Goal: Task Accomplishment & Management: Use online tool/utility

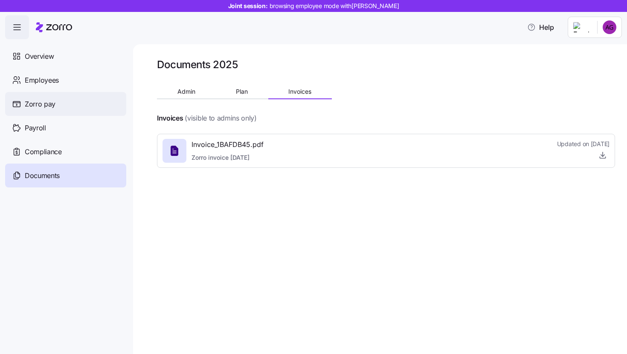
click at [78, 107] on div "Zorro pay" at bounding box center [65, 104] width 121 height 24
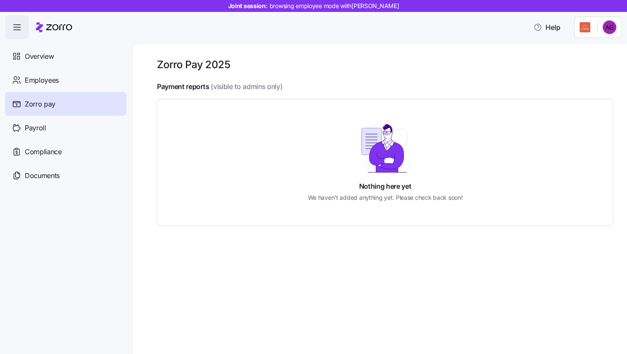
click at [244, 137] on div "Nothing here yet We haven't added anything yet. Please check back soon!" at bounding box center [385, 162] width 408 height 79
click at [336, 140] on div "Nothing here yet We haven't added anything yet. Please check back soon!" at bounding box center [385, 162] width 408 height 79
click at [3, 29] on header "Joint session: browsing employee mode with Alexandria Gordon Help" at bounding box center [313, 19] width 627 height 39
click at [20, 30] on icon "button" at bounding box center [17, 27] width 10 height 10
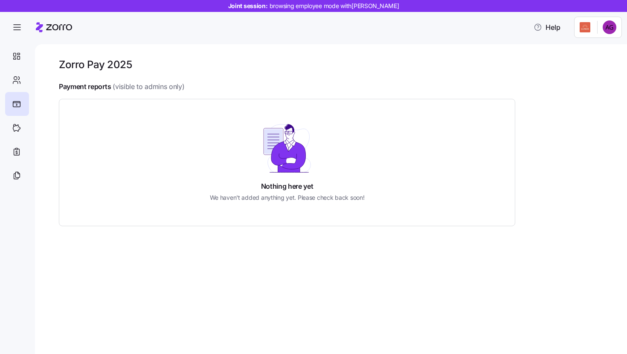
click at [44, 30] on icon at bounding box center [54, 27] width 36 height 10
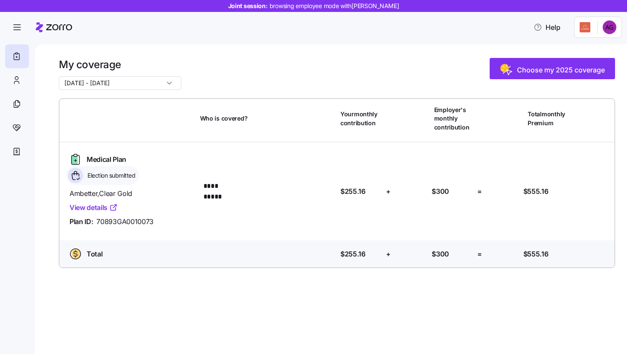
click at [12, 0] on div at bounding box center [313, 0] width 627 height 1
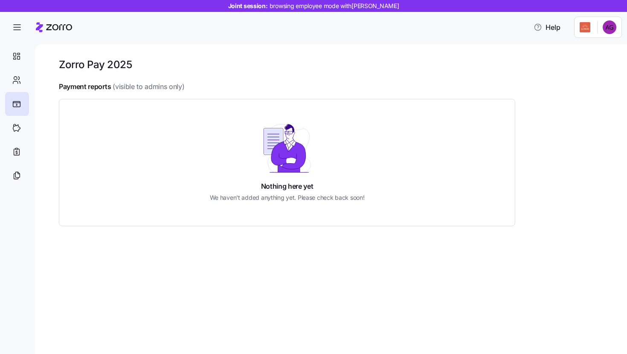
click at [589, 32] on html "Joint session: browsing employee mode with Alexandria Gordon Help Zorro Pay 202…" at bounding box center [313, 174] width 627 height 349
click at [586, 68] on div "Company setup" at bounding box center [587, 71] width 56 height 9
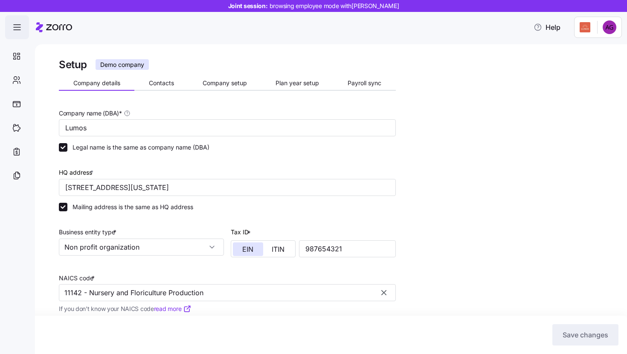
click at [15, 23] on icon "button" at bounding box center [17, 27] width 10 height 10
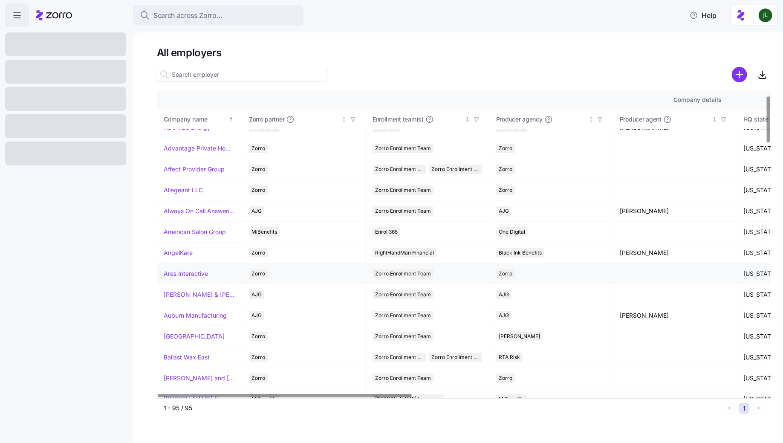
scroll to position [35, 0]
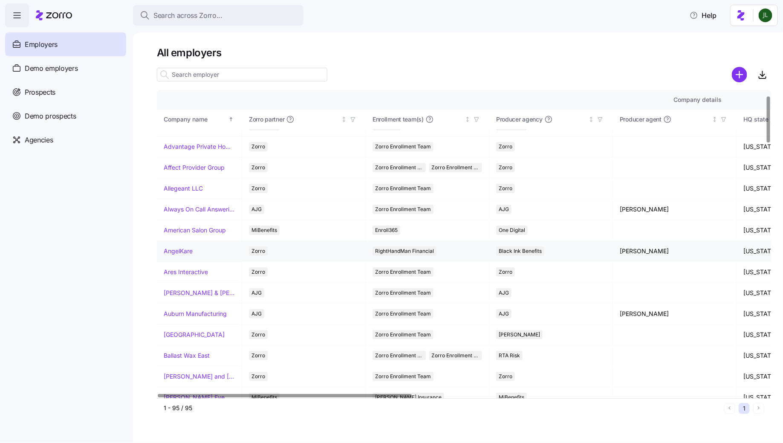
click at [183, 253] on link "AngelKare" at bounding box center [178, 251] width 29 height 9
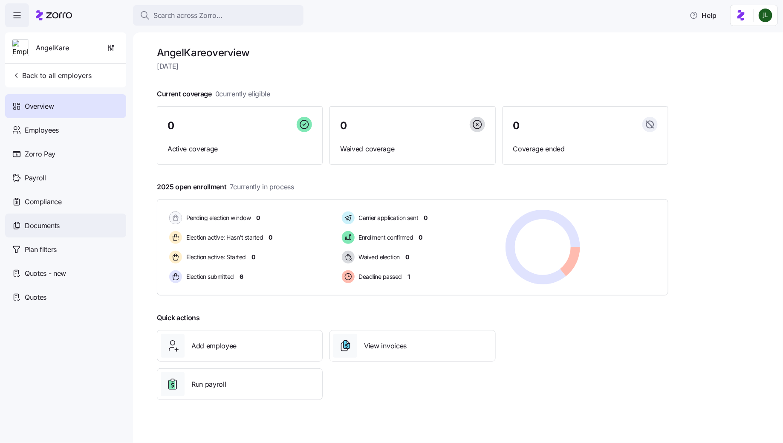
click at [54, 227] on span "Documents" at bounding box center [42, 225] width 35 height 11
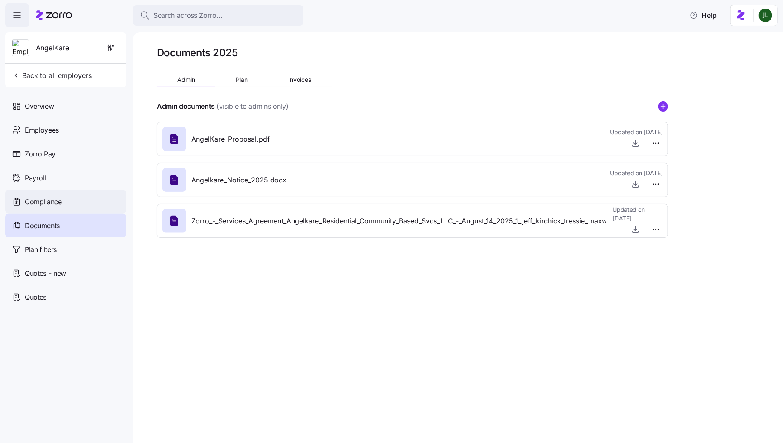
click at [51, 202] on span "Compliance" at bounding box center [43, 202] width 37 height 11
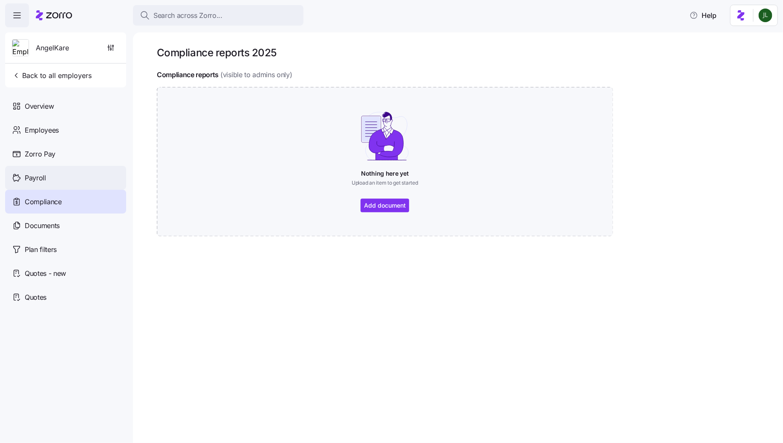
click at [45, 180] on span "Payroll" at bounding box center [35, 178] width 21 height 11
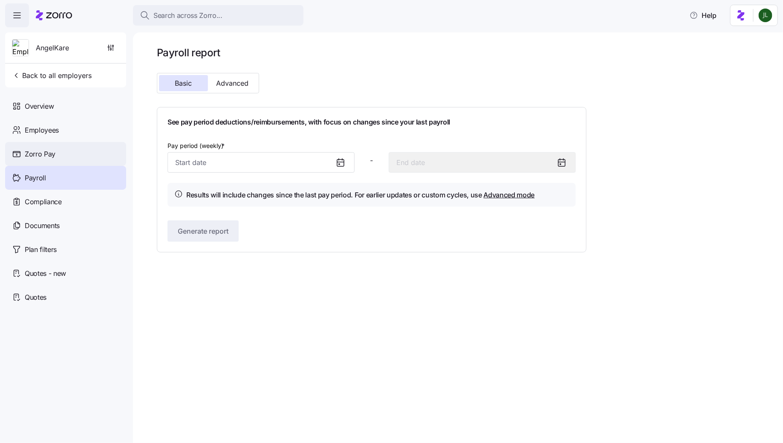
click at [41, 160] on div "Zorro Pay" at bounding box center [65, 154] width 121 height 24
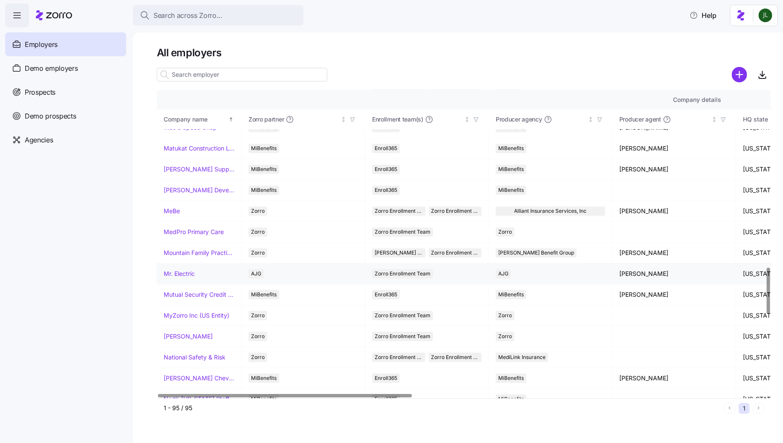
scroll to position [1192, 0]
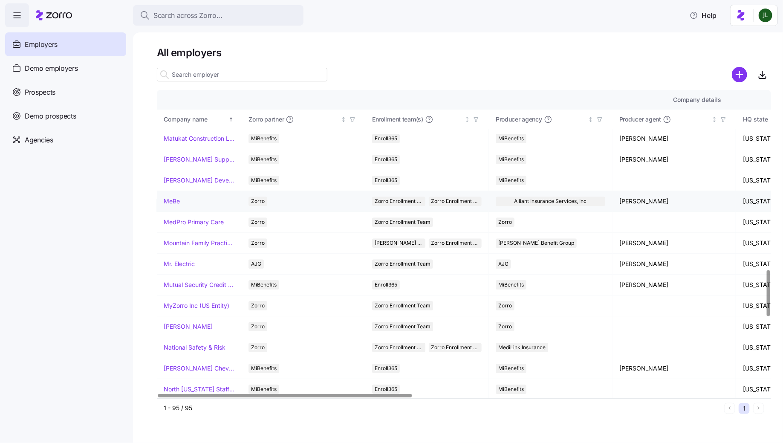
click at [171, 197] on link "MeBe" at bounding box center [172, 201] width 16 height 9
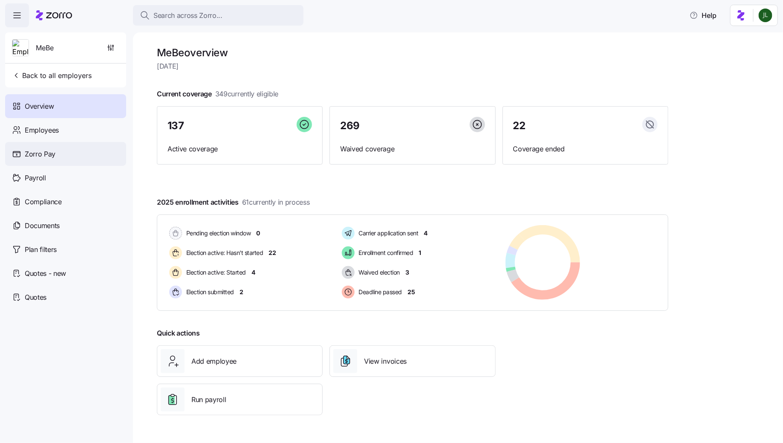
click at [37, 157] on span "Zorro Pay" at bounding box center [40, 154] width 31 height 11
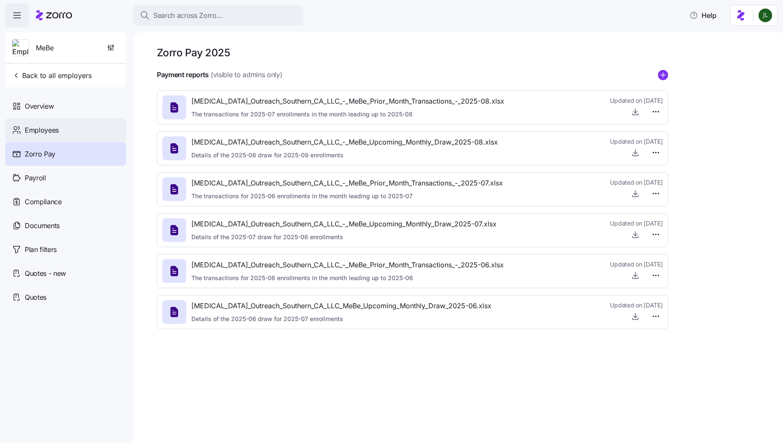
click at [81, 134] on div "Employees" at bounding box center [65, 130] width 121 height 24
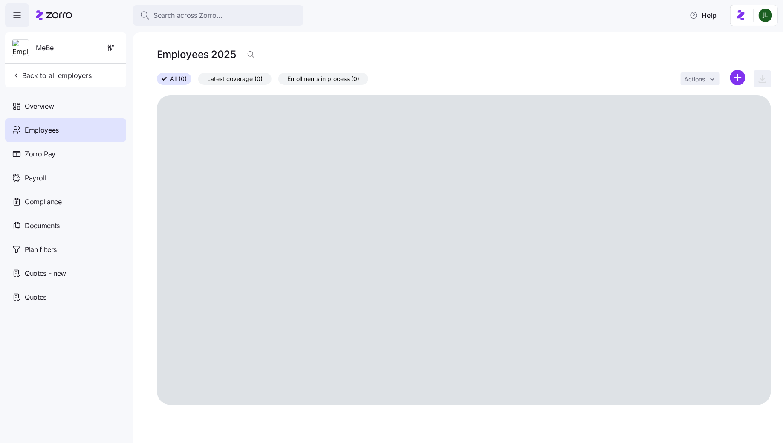
click at [15, 23] on span "button" at bounding box center [17, 15] width 23 height 23
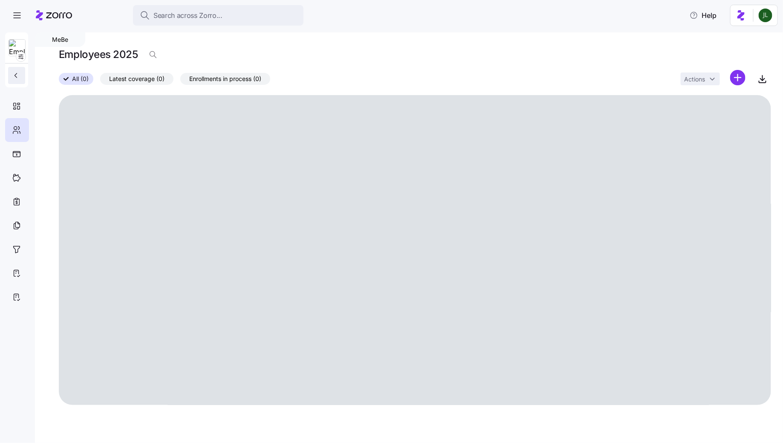
click at [17, 68] on button "button" at bounding box center [16, 75] width 17 height 17
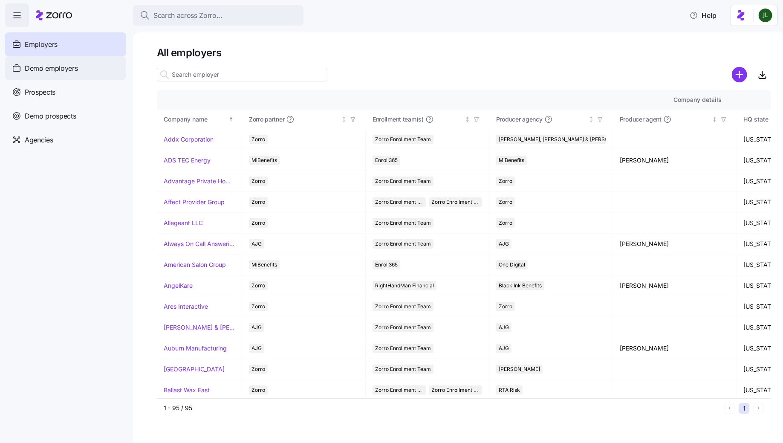
click at [58, 72] on span "Demo employers" at bounding box center [51, 68] width 53 height 11
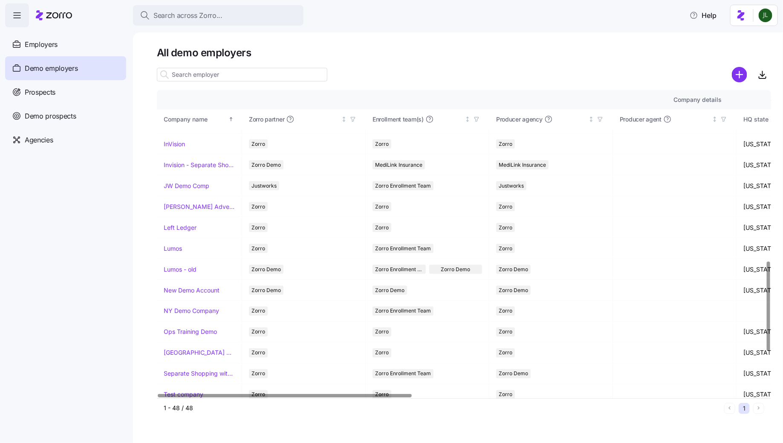
scroll to position [575, 0]
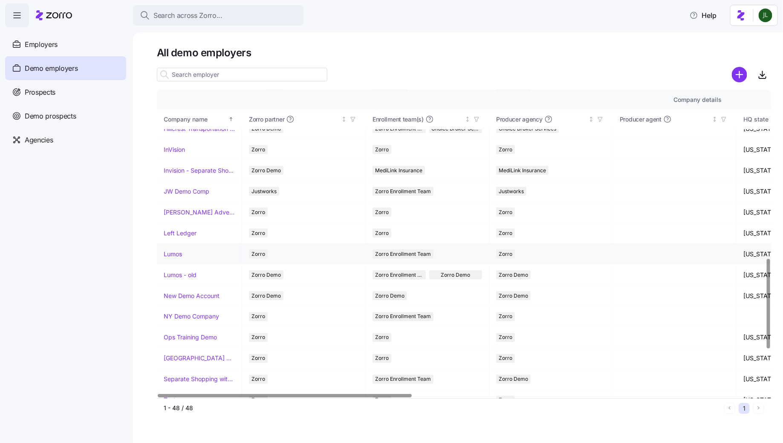
click at [176, 250] on link "Lumos" at bounding box center [173, 254] width 18 height 9
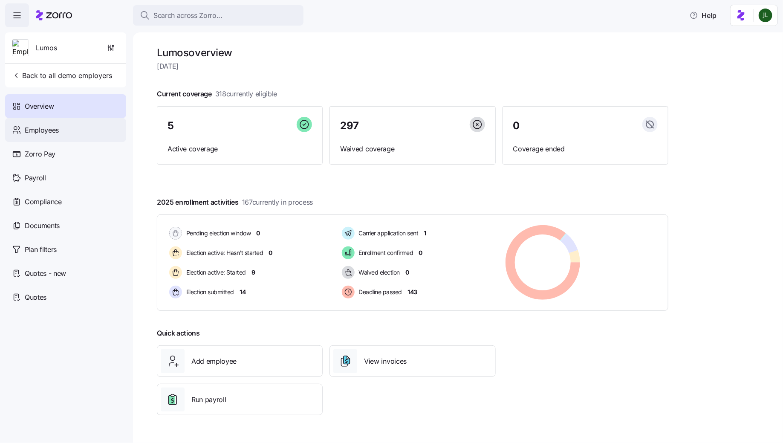
click at [62, 133] on div "Employees" at bounding box center [65, 130] width 121 height 24
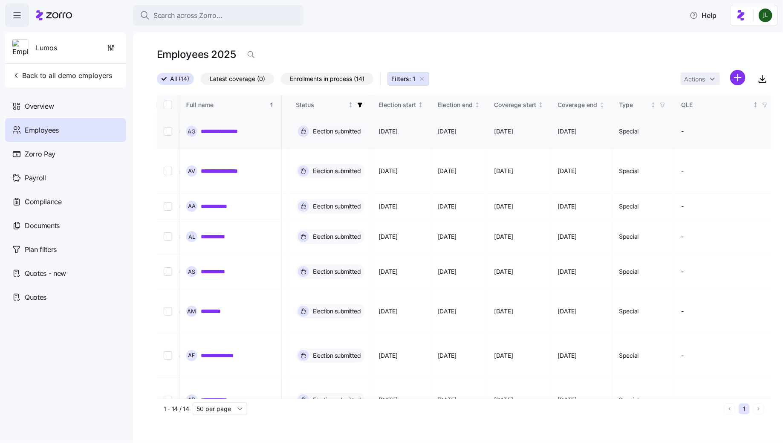
scroll to position [84, 451]
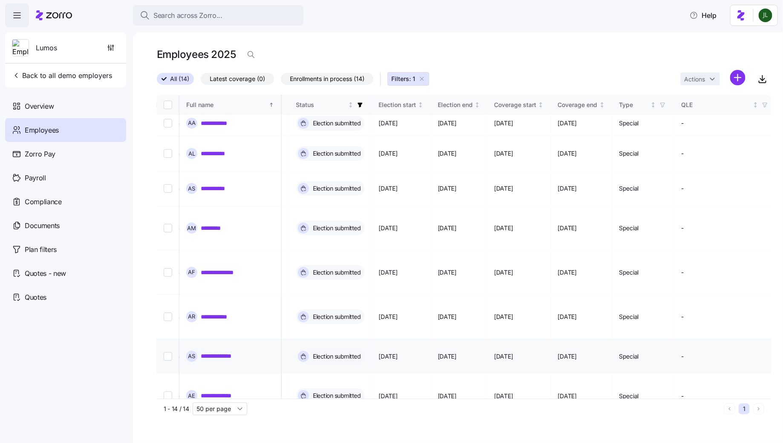
click at [218, 352] on link "**********" at bounding box center [222, 356] width 43 height 9
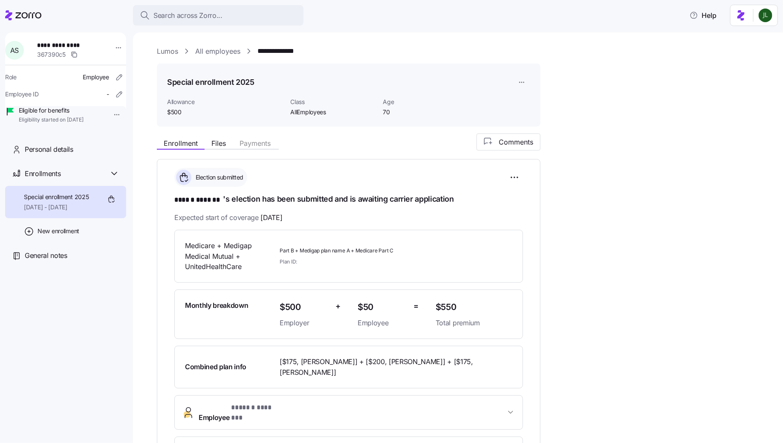
click at [29, 13] on icon at bounding box center [28, 15] width 26 height 6
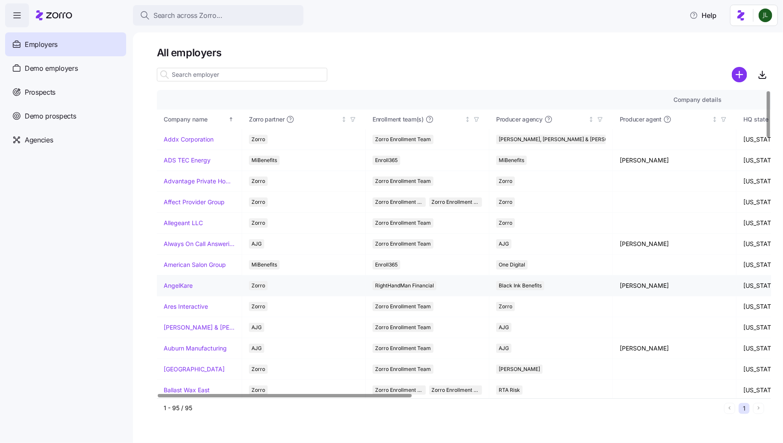
click at [181, 287] on link "AngelKare" at bounding box center [178, 285] width 29 height 9
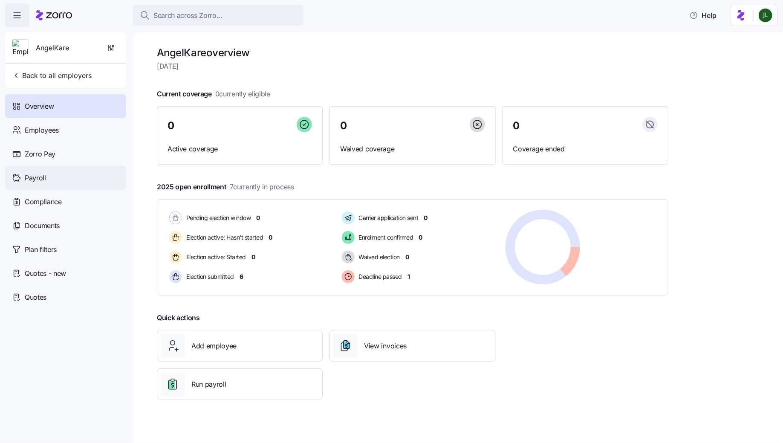
click at [41, 178] on span "Payroll" at bounding box center [35, 178] width 21 height 11
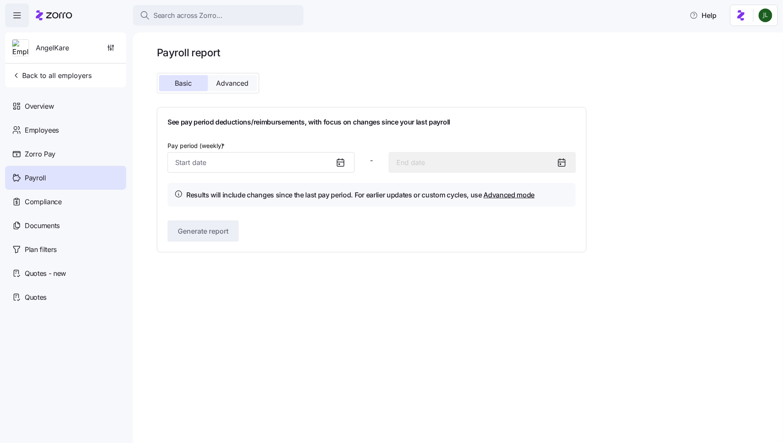
click at [235, 88] on button "Advanced" at bounding box center [232, 83] width 49 height 16
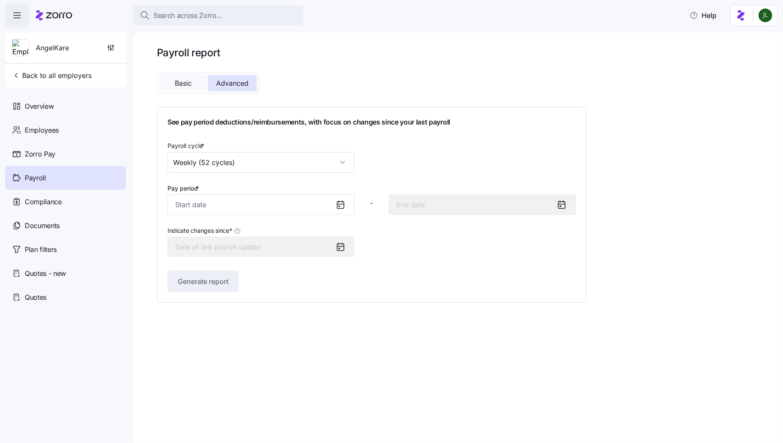
click at [176, 88] on button "Basic" at bounding box center [183, 83] width 49 height 16
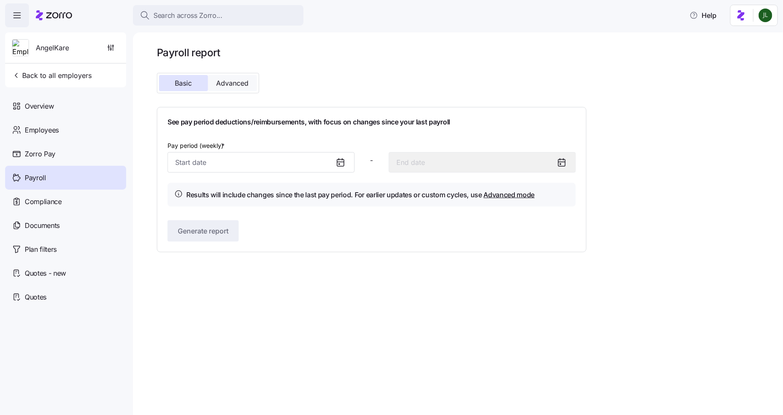
click at [238, 80] on span "Advanced" at bounding box center [233, 83] width 32 height 7
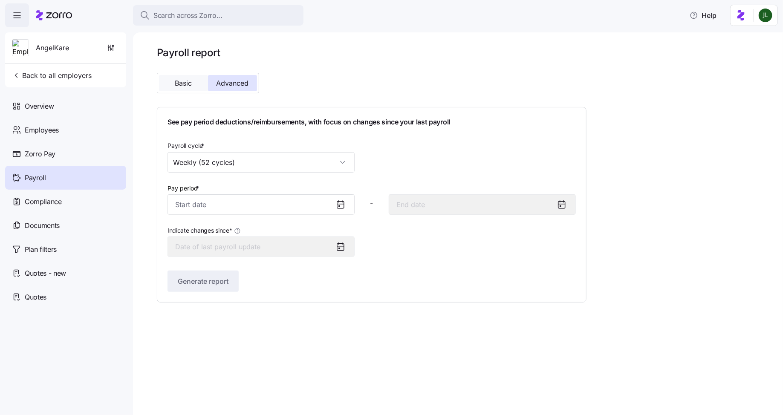
click at [188, 85] on span "Basic" at bounding box center [183, 83] width 17 height 7
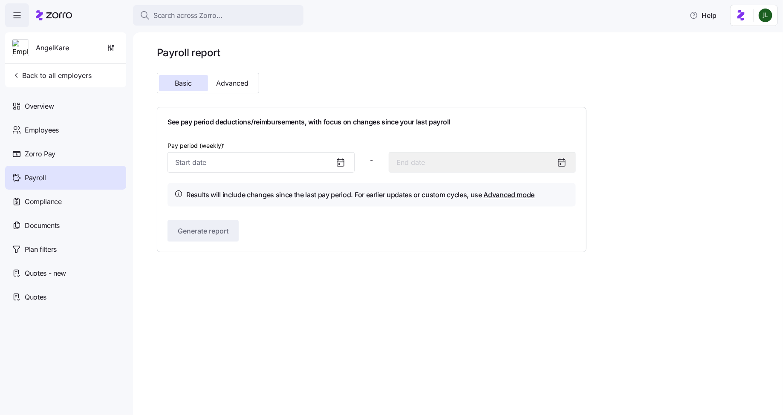
click at [343, 163] on icon at bounding box center [341, 162] width 10 height 10
click at [353, 156] on div at bounding box center [344, 163] width 20 height 20
click at [349, 156] on div at bounding box center [344, 163] width 20 height 20
click at [341, 164] on icon at bounding box center [341, 162] width 10 height 10
click at [338, 164] on icon at bounding box center [341, 162] width 10 height 10
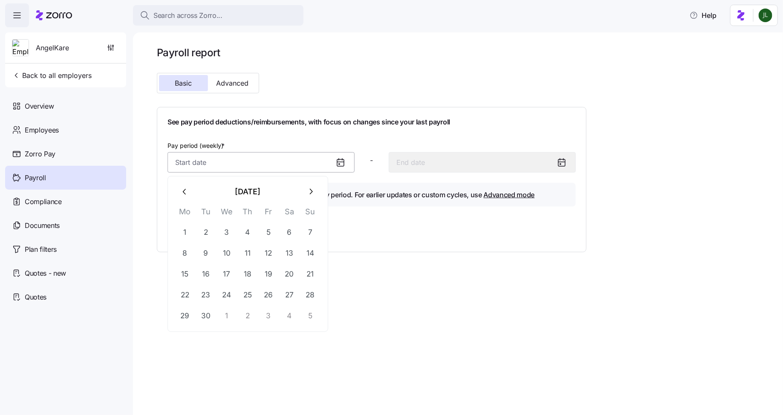
click at [276, 169] on input "Pay period (weekly) *" at bounding box center [261, 162] width 187 height 20
click at [183, 232] on button "1" at bounding box center [185, 232] width 20 height 20
type input "September 1, 2025"
type input "September 7, 2025"
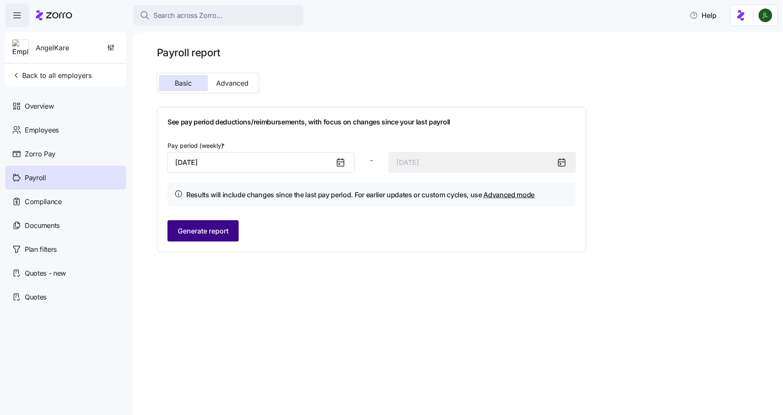
click at [218, 237] on button "Generate report" at bounding box center [203, 230] width 71 height 21
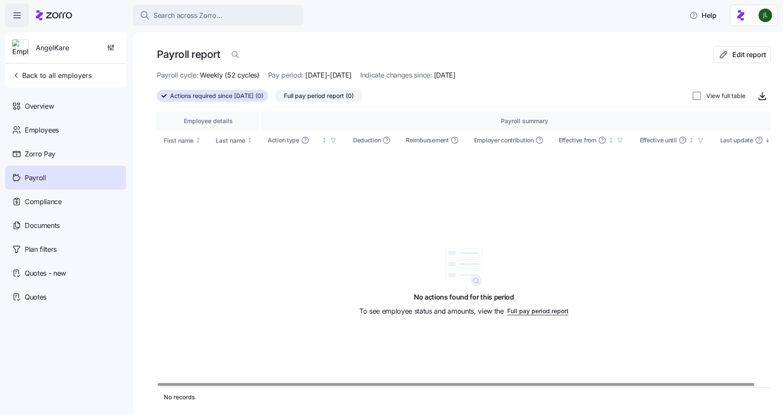
click at [164, 96] on icon at bounding box center [164, 95] width 5 height 3
click at [157, 99] on input "Actions required since 09/01/2025 (0)" at bounding box center [157, 99] width 0 height 0
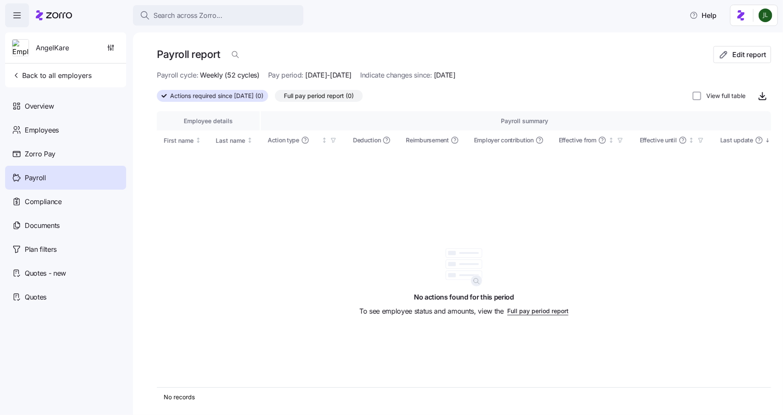
click at [313, 76] on span "09/01/2025-09/07/2025" at bounding box center [328, 75] width 46 height 11
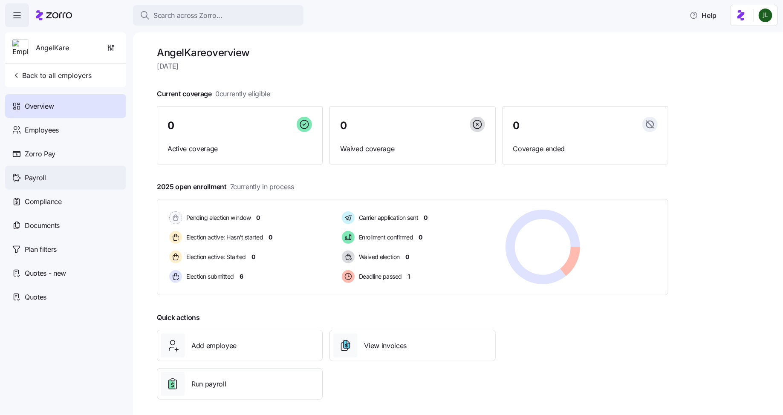
click at [54, 173] on div "Payroll" at bounding box center [65, 178] width 121 height 24
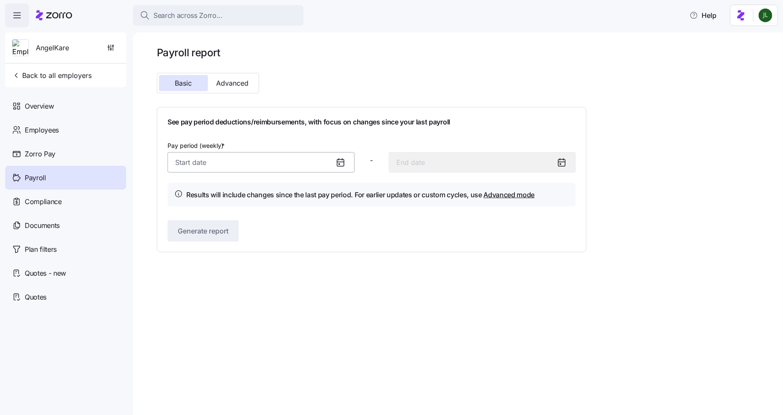
click at [261, 153] on input "Pay period (weekly) *" at bounding box center [261, 162] width 187 height 20
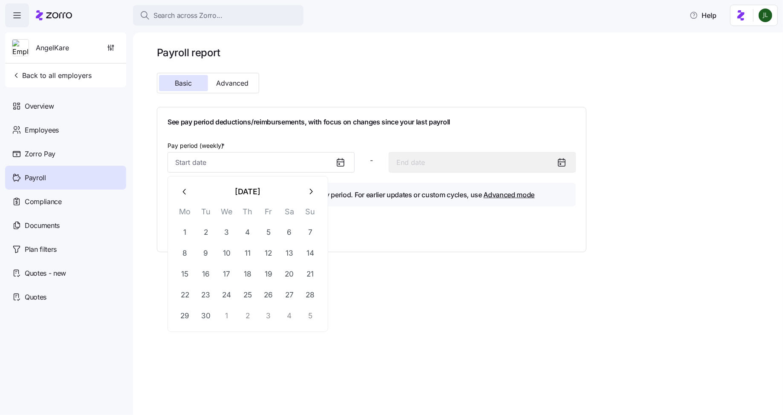
click at [188, 191] on icon "button" at bounding box center [184, 191] width 9 height 9
click at [270, 230] on button "1" at bounding box center [268, 232] width 20 height 20
type input "August 1, 2025"
type input "August 7, 2025"
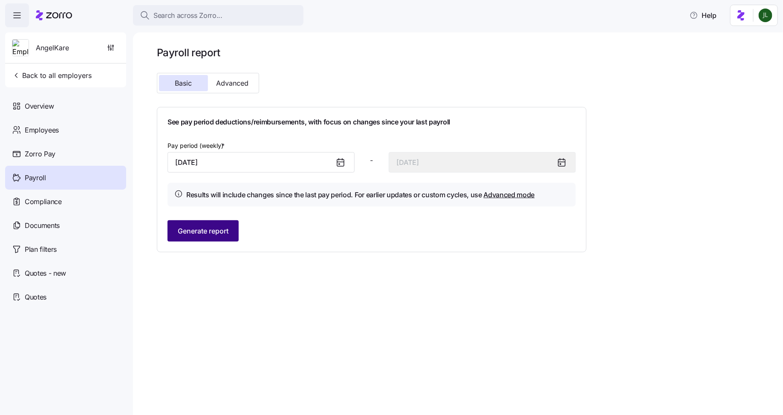
click at [216, 237] on button "Generate report" at bounding box center [203, 230] width 71 height 21
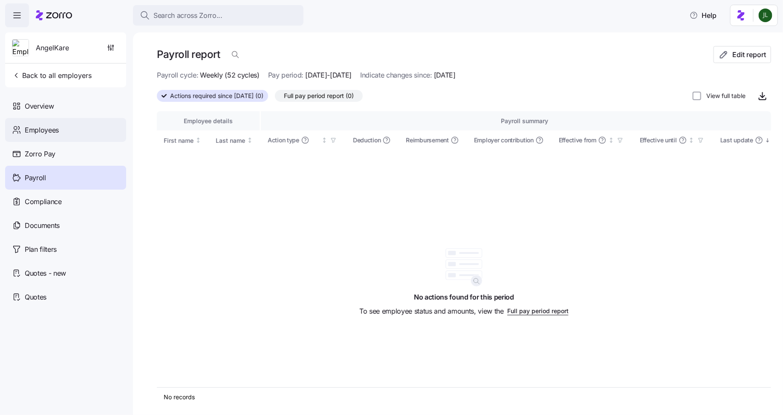
click at [43, 130] on span "Employees" at bounding box center [42, 130] width 34 height 11
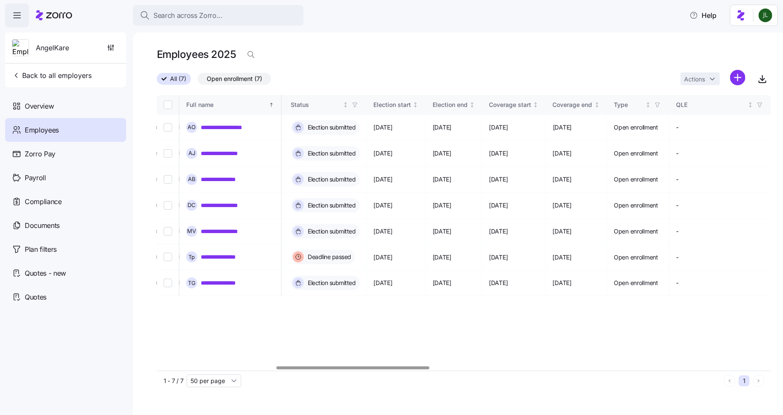
scroll to position [0, 431]
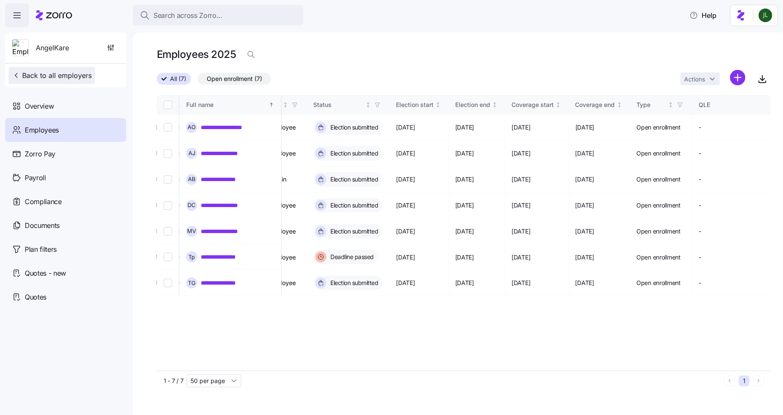
click at [22, 80] on button "Back to all employers" at bounding box center [52, 75] width 87 height 17
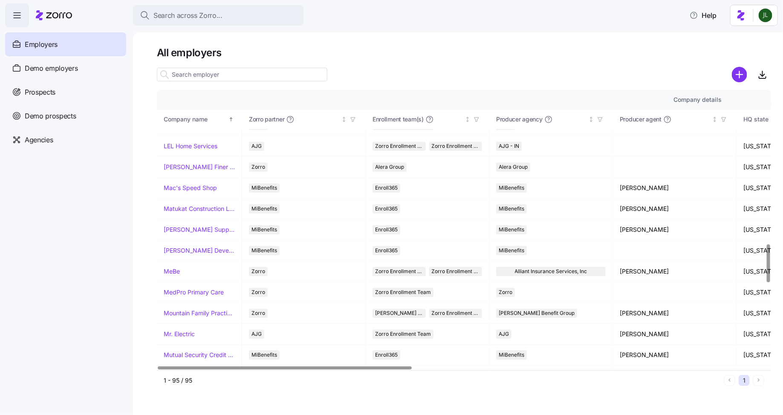
scroll to position [1126, 0]
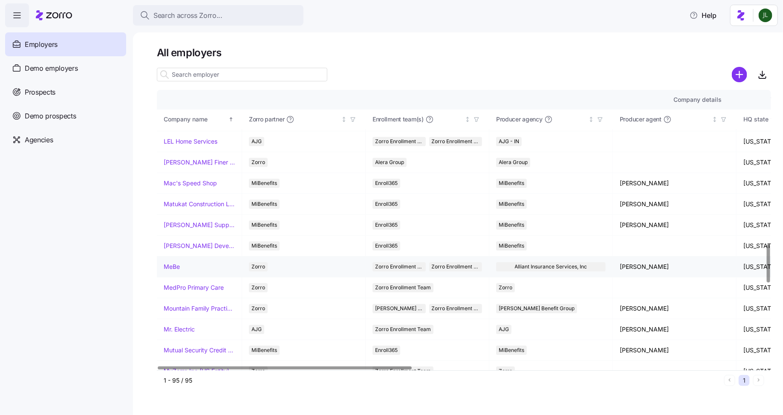
click at [167, 263] on link "MeBe" at bounding box center [172, 267] width 16 height 9
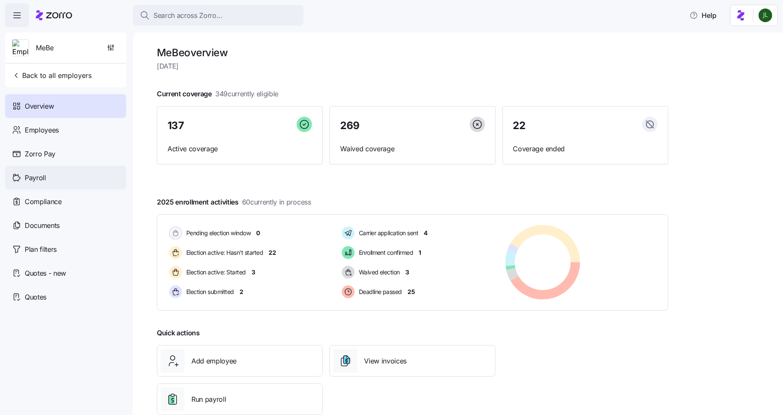
click at [61, 181] on div "Payroll" at bounding box center [65, 178] width 121 height 24
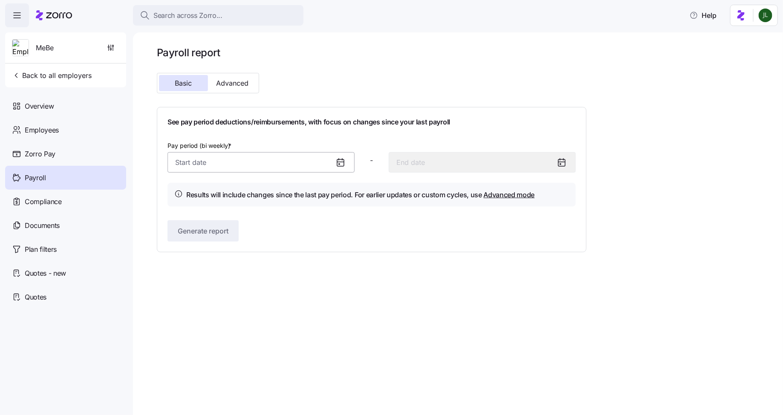
click at [240, 165] on input "Pay period (bi weekly) *" at bounding box center [261, 162] width 187 height 20
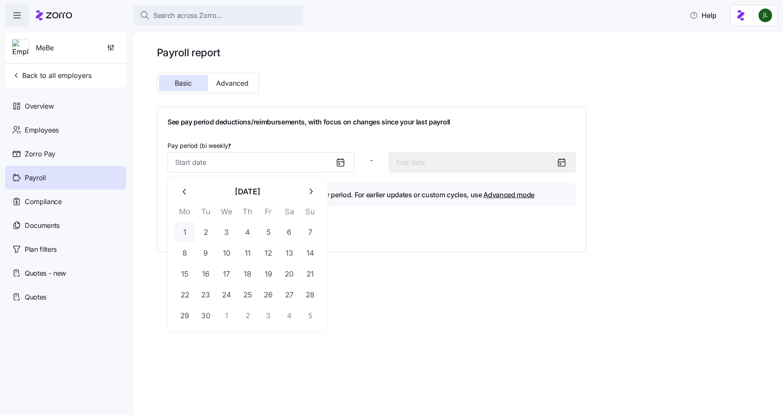
click at [185, 230] on button "1" at bounding box center [185, 232] width 20 height 20
type input "September 1, 2025"
type input "September 14, 2025"
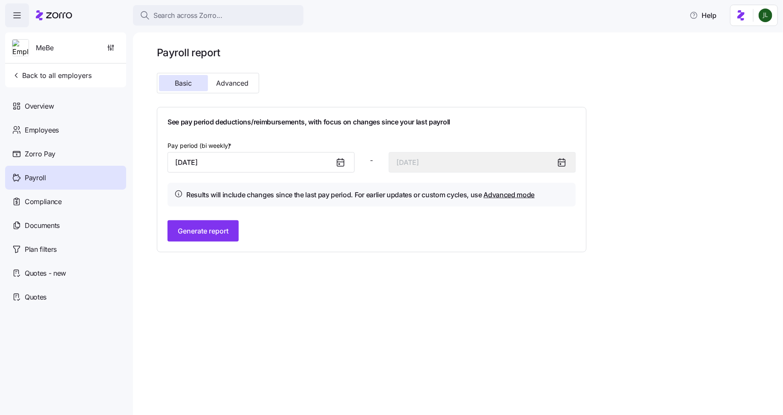
click at [189, 243] on div "See pay period deductions/reimbursements, with focus on changes since your last…" at bounding box center [372, 179] width 430 height 145
click at [188, 235] on span "Generate report" at bounding box center [203, 231] width 51 height 10
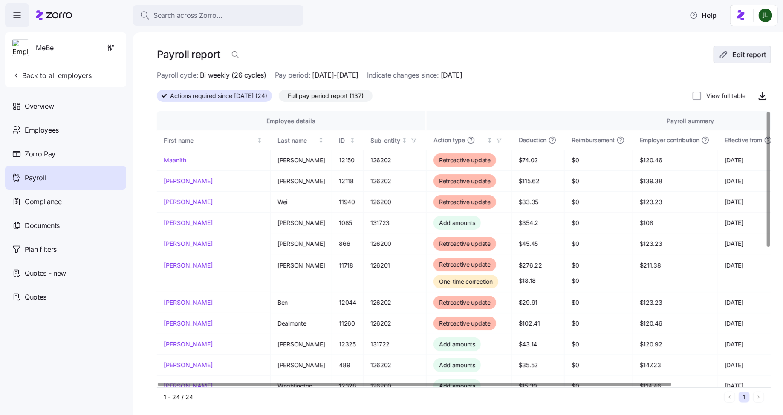
click at [734, 55] on span "Edit report" at bounding box center [750, 54] width 34 height 10
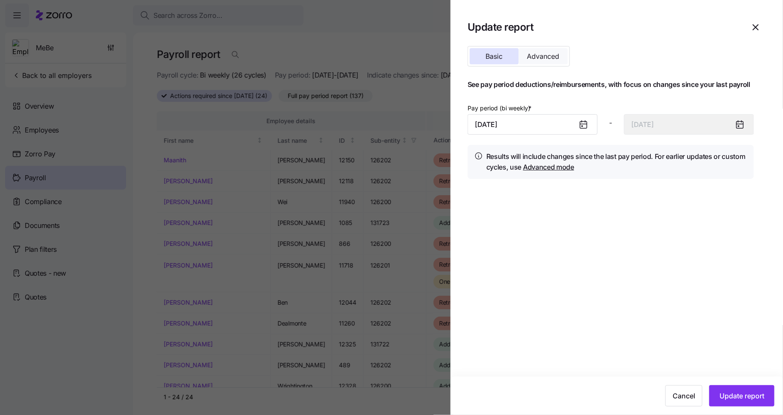
click at [542, 54] on span "Advanced" at bounding box center [544, 56] width 32 height 7
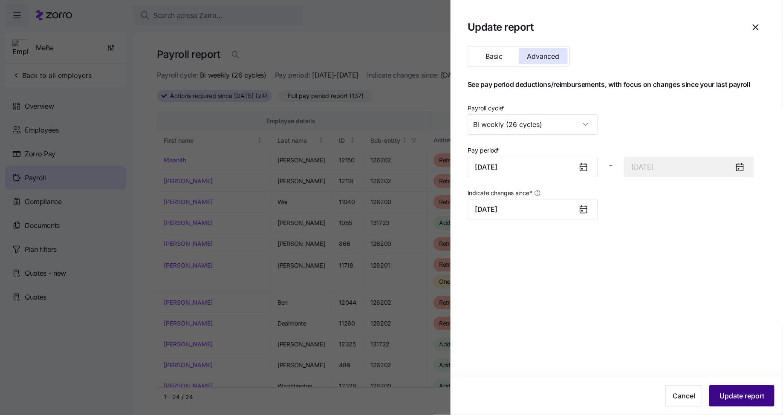
click at [730, 400] on span "Update report" at bounding box center [742, 396] width 45 height 10
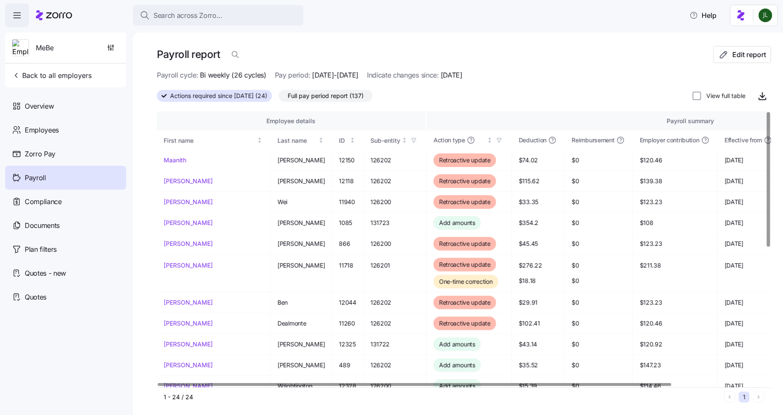
click at [585, 80] on div "Payroll cycle: Bi weekly (26 cycles) Pay period: 09/01/2025-09/14/2025 Indicate…" at bounding box center [464, 75] width 615 height 11
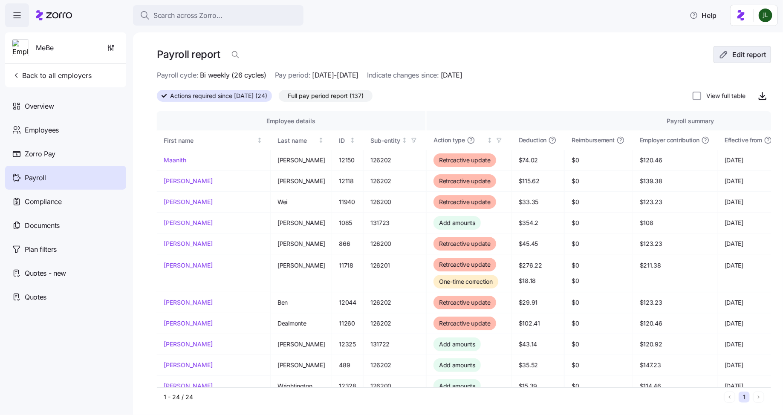
click at [749, 52] on span "Edit report" at bounding box center [750, 54] width 34 height 10
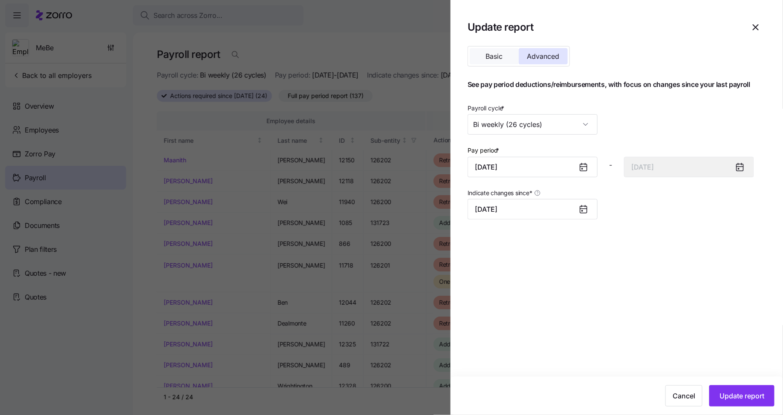
click at [494, 56] on span "Basic" at bounding box center [494, 56] width 17 height 7
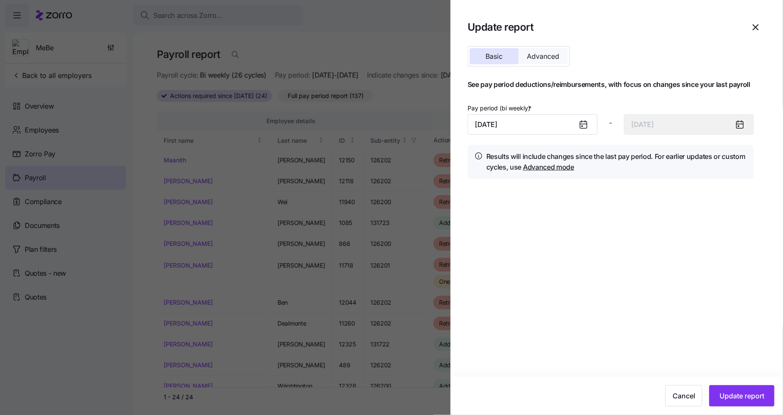
click at [558, 57] on span "Advanced" at bounding box center [544, 56] width 32 height 7
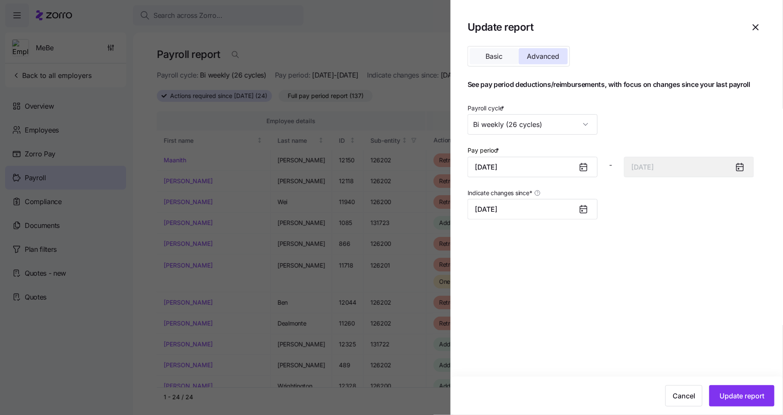
click at [473, 59] on button "Basic" at bounding box center [494, 56] width 49 height 16
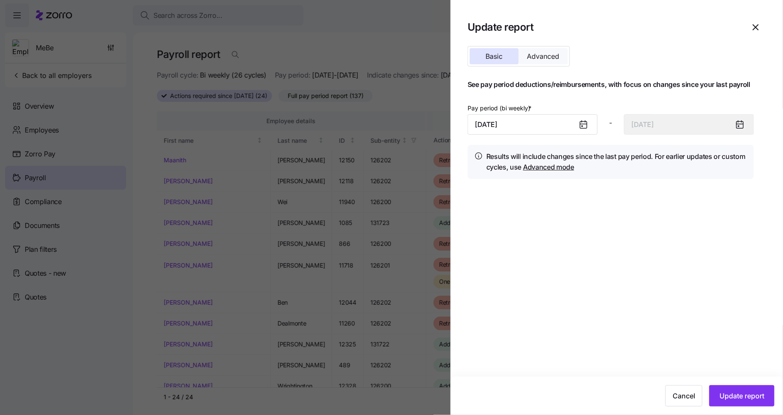
click at [539, 56] on span "Advanced" at bounding box center [544, 56] width 32 height 7
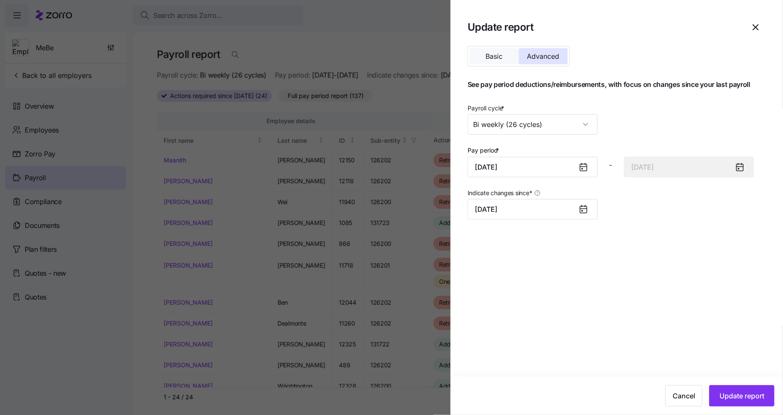
click at [481, 58] on button "Basic" at bounding box center [494, 56] width 49 height 16
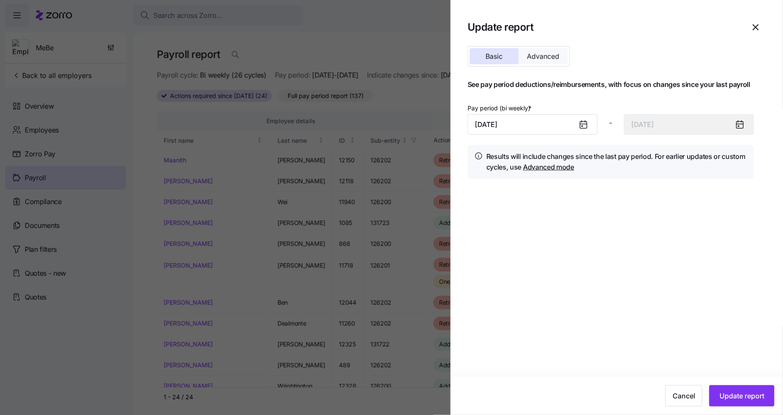
click at [543, 64] on button "Advanced" at bounding box center [543, 56] width 49 height 16
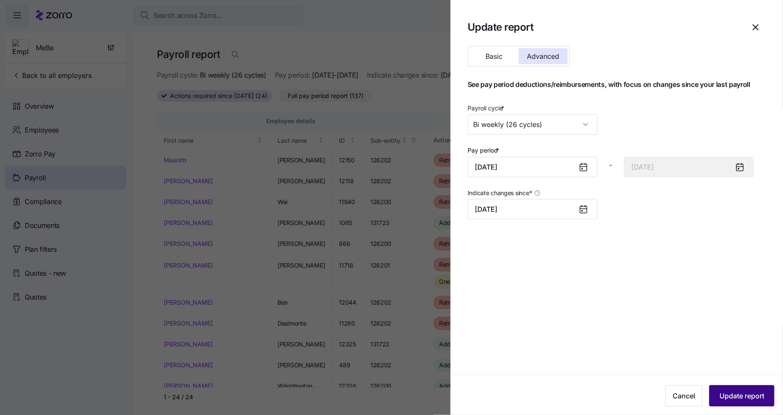
click at [733, 390] on button "Update report" at bounding box center [742, 396] width 65 height 21
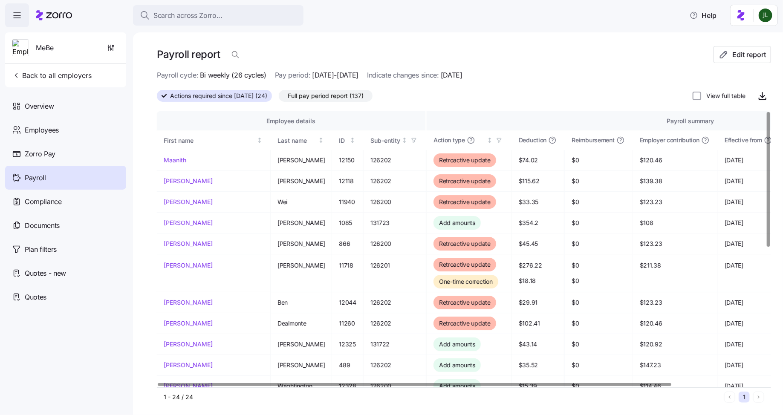
click at [748, 44] on div "Payroll report Edit report Payroll cycle: Bi weekly (26 cycles) Pay period: 09/…" at bounding box center [458, 223] width 650 height 383
click at [732, 57] on span "Edit report" at bounding box center [742, 54] width 43 height 10
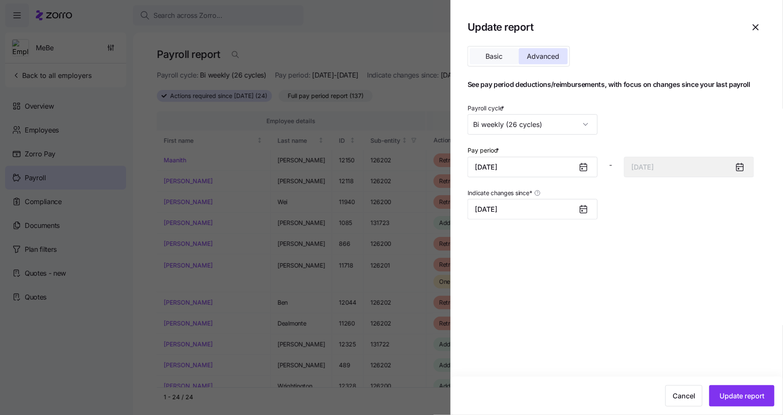
click at [491, 51] on button "Basic" at bounding box center [494, 56] width 49 height 16
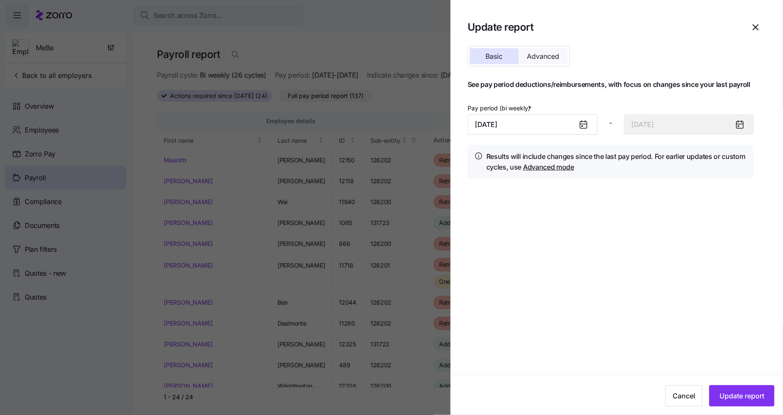
click at [541, 54] on span "Advanced" at bounding box center [544, 56] width 32 height 7
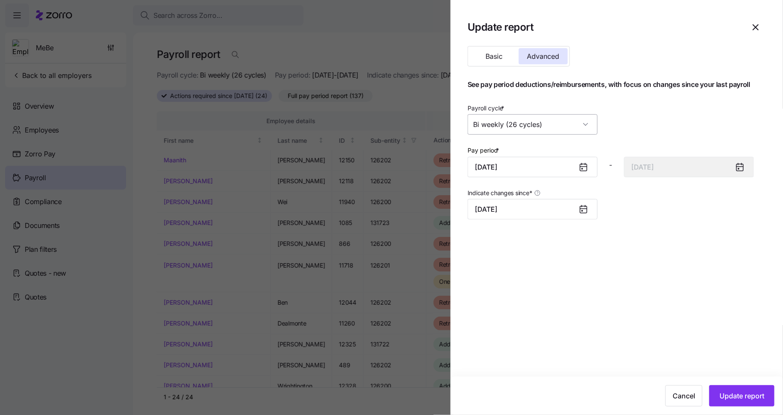
click at [521, 131] on input "Bi weekly (26 cycles)" at bounding box center [533, 124] width 130 height 20
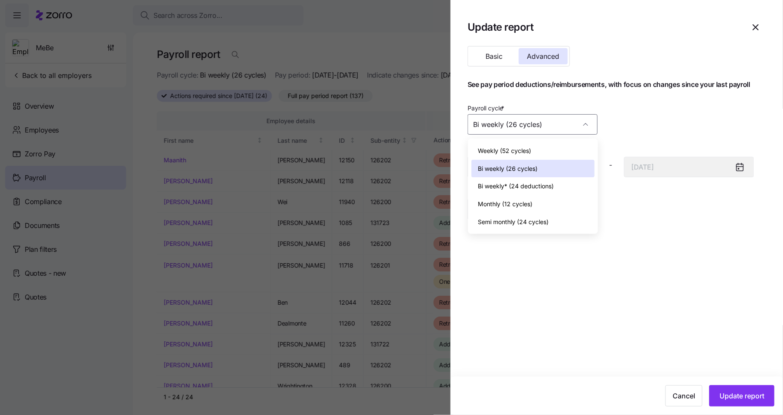
click at [540, 218] on span "Semi monthly (24 cycles)" at bounding box center [514, 222] width 71 height 9
type input "Semi monthly (24 cycles)"
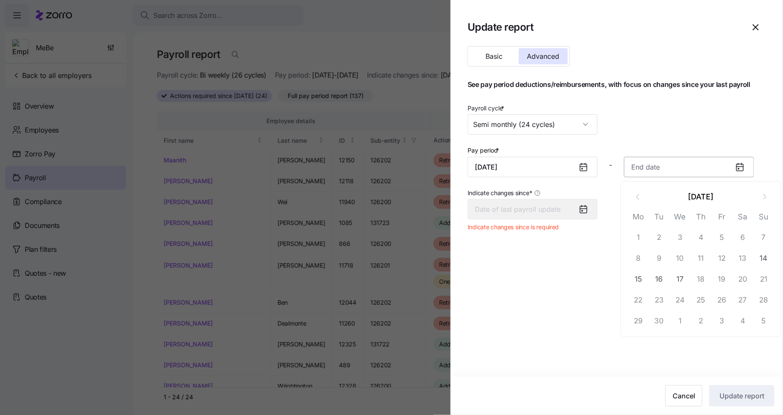
click at [676, 172] on input at bounding box center [689, 167] width 130 height 20
click at [581, 171] on icon at bounding box center [583, 167] width 7 height 7
click at [585, 168] on icon at bounding box center [583, 167] width 7 height 7
click at [557, 135] on input "Semi monthly (24 cycles)" at bounding box center [533, 124] width 130 height 20
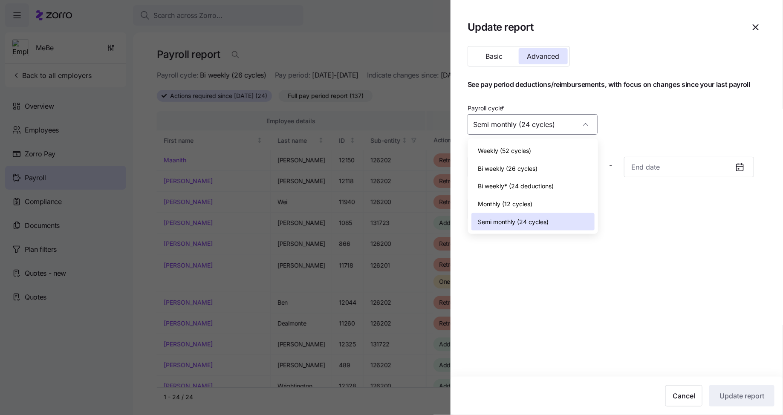
click at [514, 168] on span "Bi weekly (26 cycles)" at bounding box center [509, 168] width 60 height 9
type input "September 14, 2025"
type input "Bi weekly (26 cycles)"
type input "September 1, 2025"
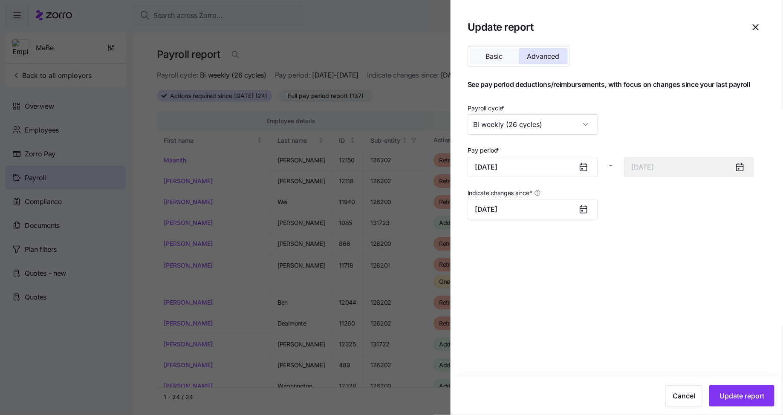
click at [490, 53] on span "Basic" at bounding box center [494, 56] width 17 height 7
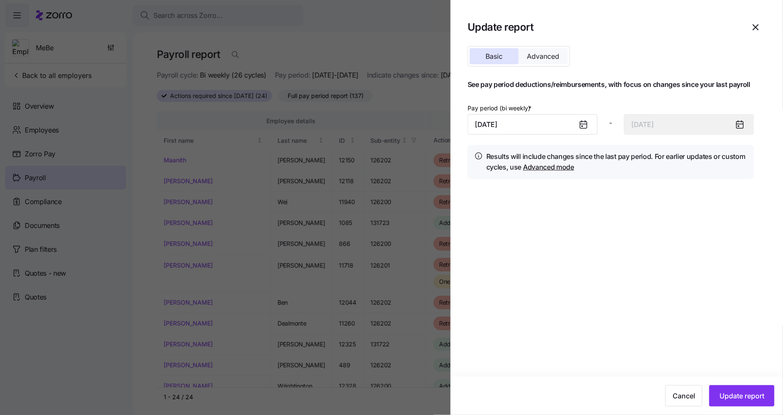
click at [541, 53] on span "Advanced" at bounding box center [544, 56] width 32 height 7
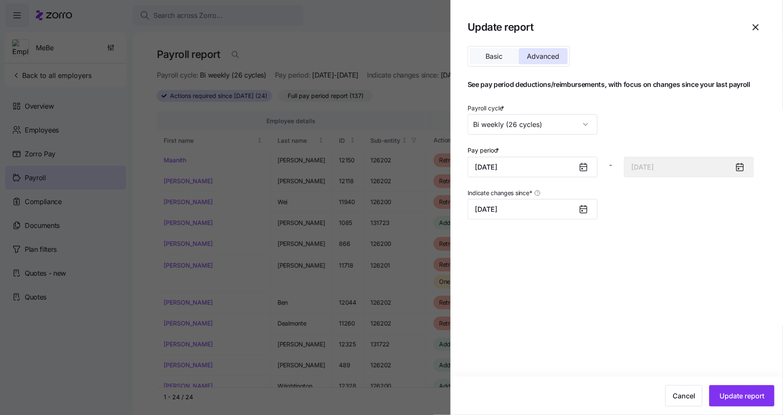
click at [489, 55] on span "Basic" at bounding box center [494, 56] width 17 height 7
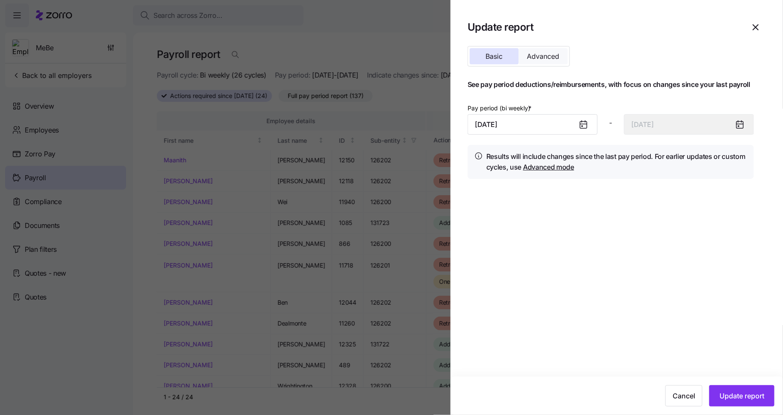
click at [546, 58] on span "Advanced" at bounding box center [544, 56] width 32 height 7
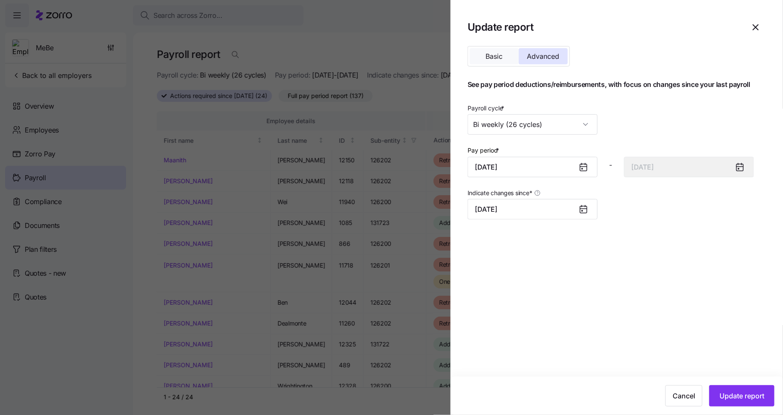
click at [489, 62] on button "Basic" at bounding box center [494, 56] width 49 height 16
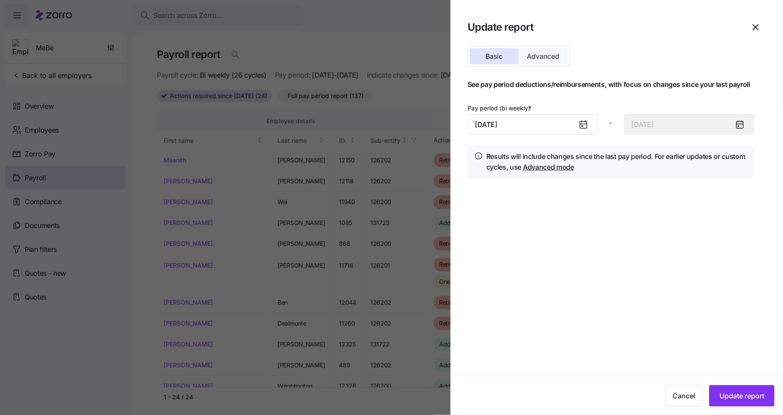
click at [543, 63] on button "Advanced" at bounding box center [543, 56] width 49 height 16
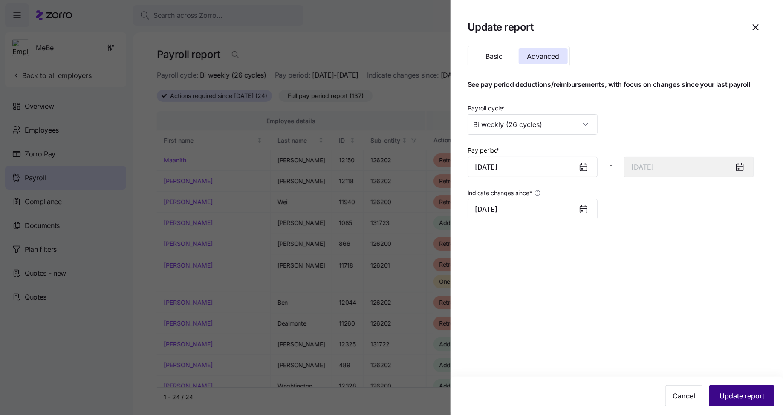
click at [740, 395] on span "Update report" at bounding box center [742, 396] width 45 height 10
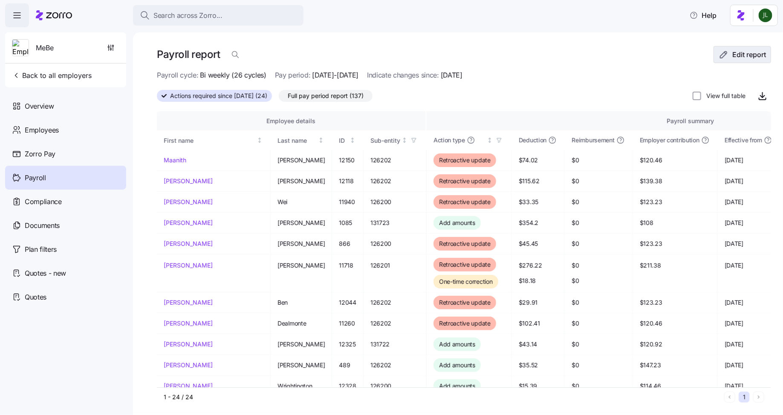
click at [751, 58] on span "Edit report" at bounding box center [750, 54] width 34 height 10
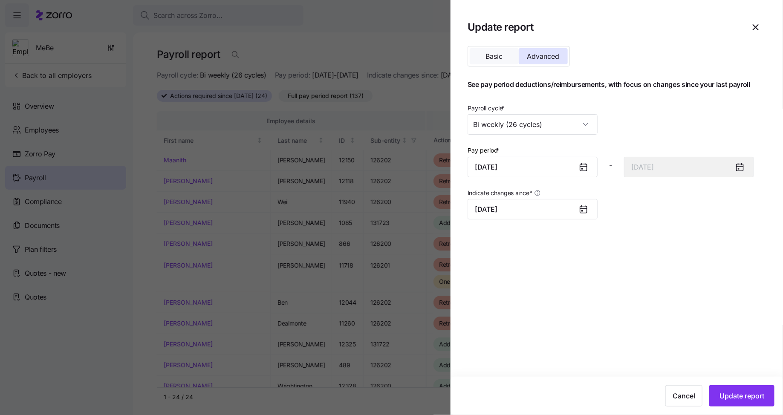
click at [488, 62] on button "Basic" at bounding box center [494, 56] width 49 height 16
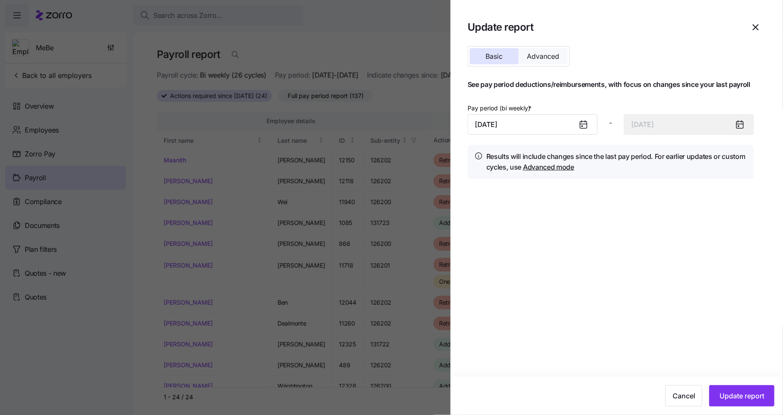
click at [549, 59] on span "Advanced" at bounding box center [544, 56] width 32 height 7
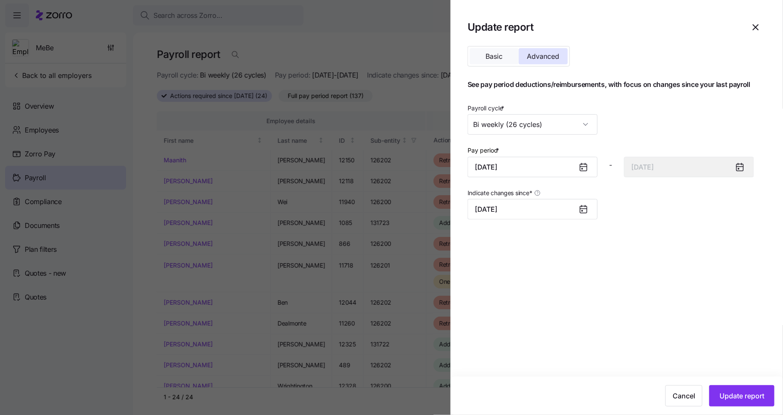
click at [489, 53] on span "Basic" at bounding box center [494, 56] width 17 height 7
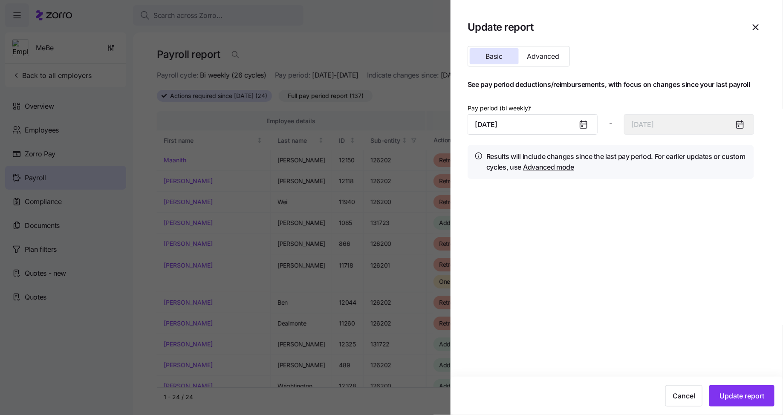
click at [428, 51] on div at bounding box center [391, 207] width 783 height 415
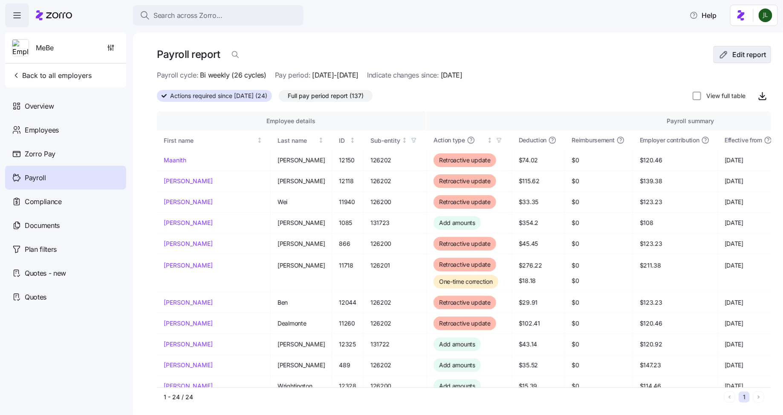
click at [745, 55] on span "Edit report" at bounding box center [750, 54] width 34 height 10
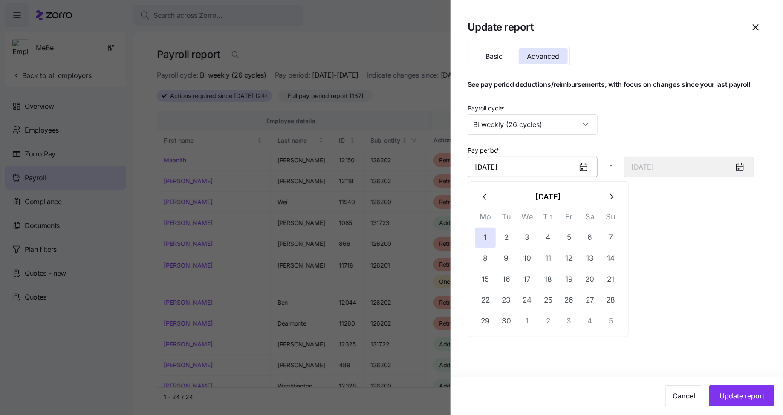
click at [563, 165] on input "September 1, 2025" at bounding box center [533, 167] width 130 height 20
click at [482, 197] on icon "button" at bounding box center [485, 196] width 9 height 9
click at [565, 237] on button "1" at bounding box center [569, 238] width 20 height 20
type input "August 1, 2025"
type input "August 14, 2025"
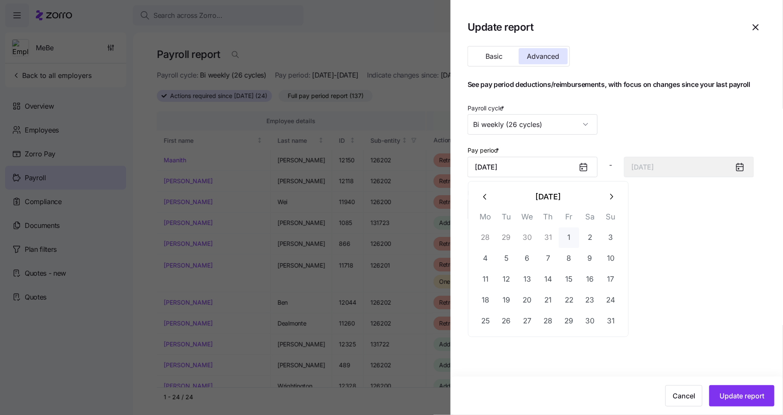
type input "August 1, 2025"
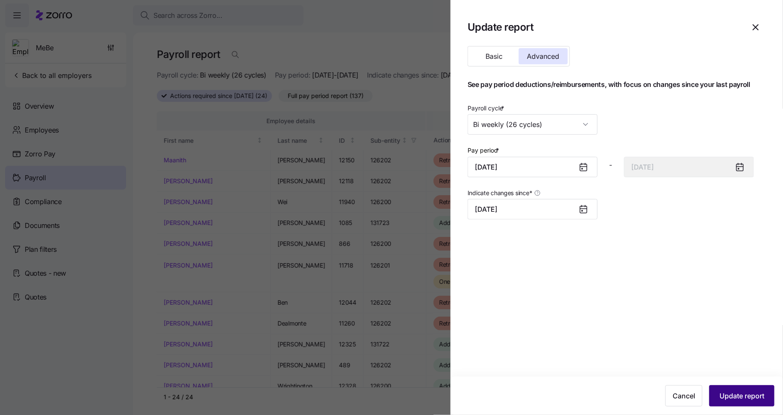
click at [728, 394] on span "Update report" at bounding box center [742, 396] width 45 height 10
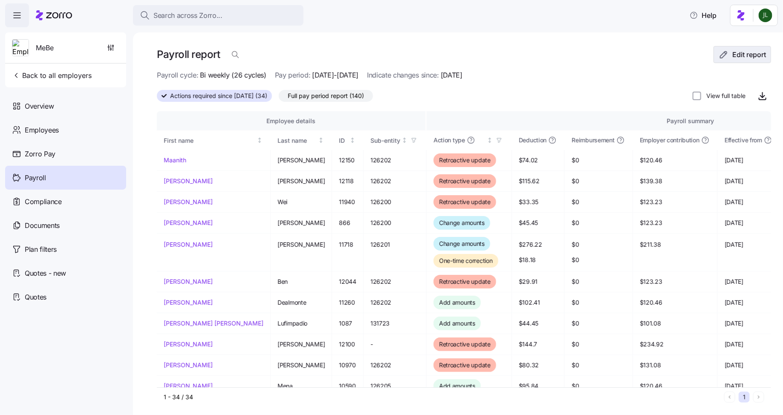
click at [751, 50] on span "Edit report" at bounding box center [750, 54] width 34 height 10
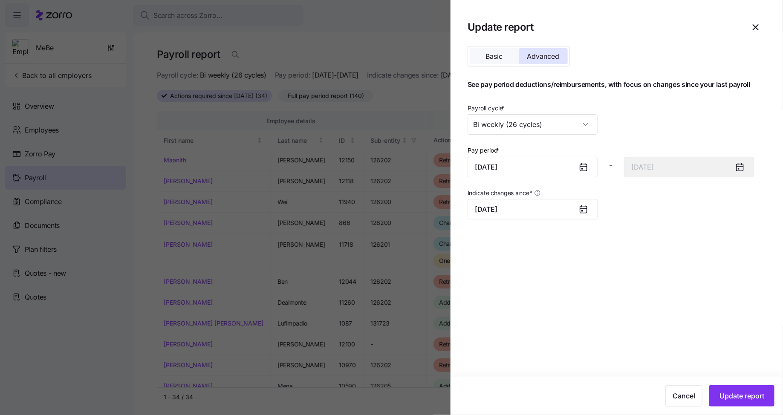
click at [497, 56] on span "Basic" at bounding box center [494, 56] width 17 height 7
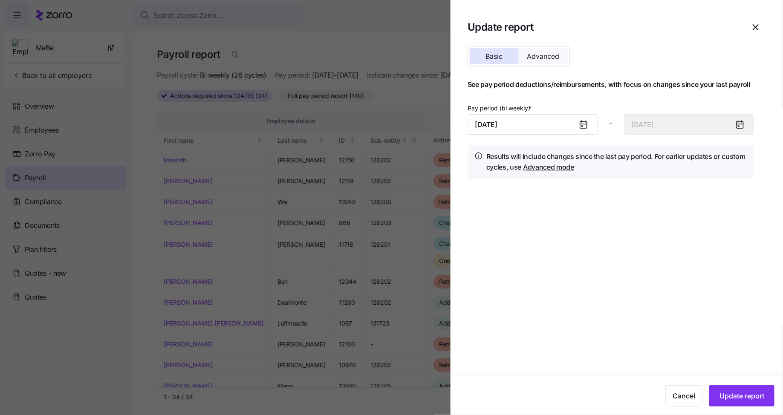
click at [558, 57] on span "Advanced" at bounding box center [544, 56] width 32 height 7
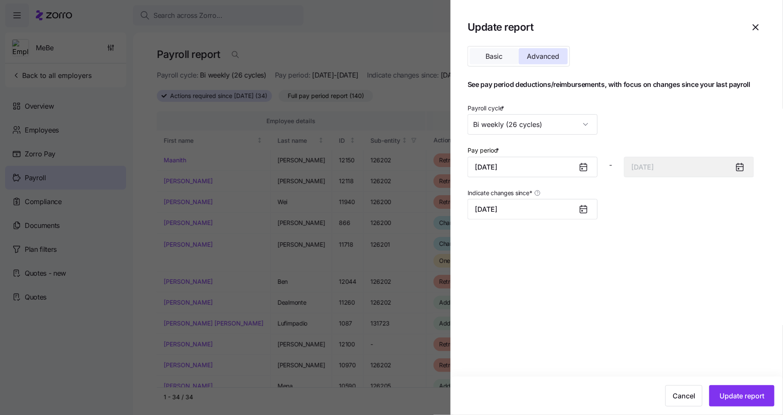
click at [481, 54] on button "Basic" at bounding box center [494, 56] width 49 height 16
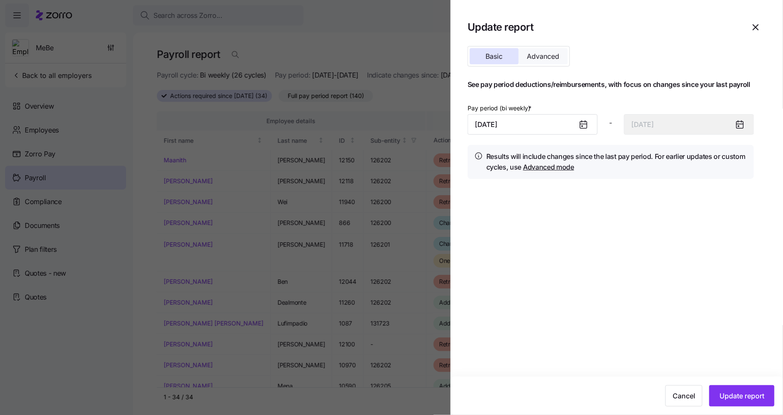
click at [534, 53] on span "Advanced" at bounding box center [544, 56] width 32 height 7
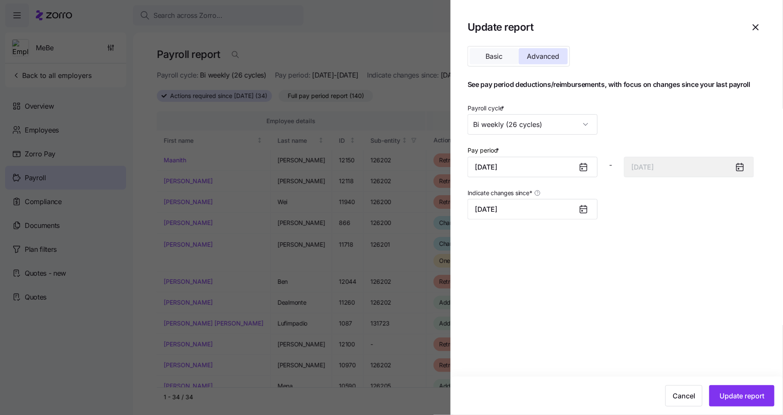
click at [503, 57] on span "Basic" at bounding box center [494, 56] width 17 height 7
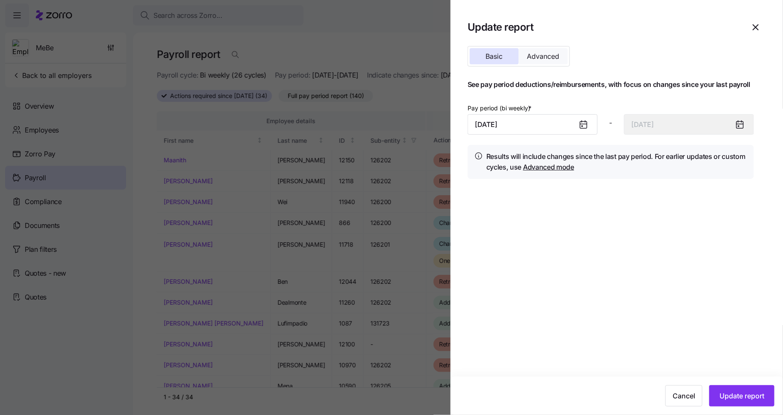
click at [539, 54] on span "Advanced" at bounding box center [544, 56] width 32 height 7
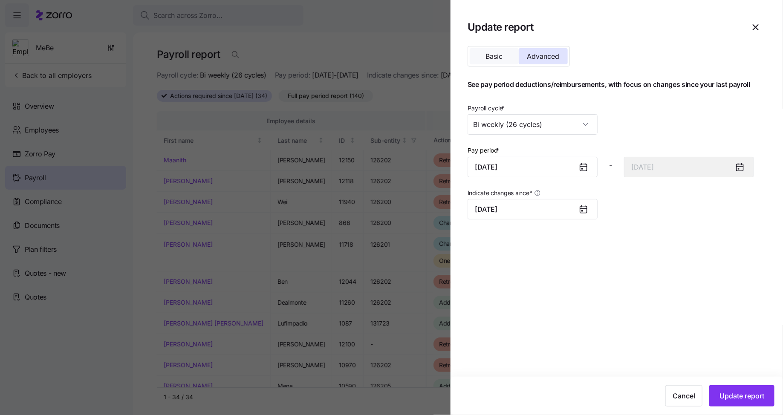
click at [508, 61] on button "Basic" at bounding box center [494, 56] width 49 height 16
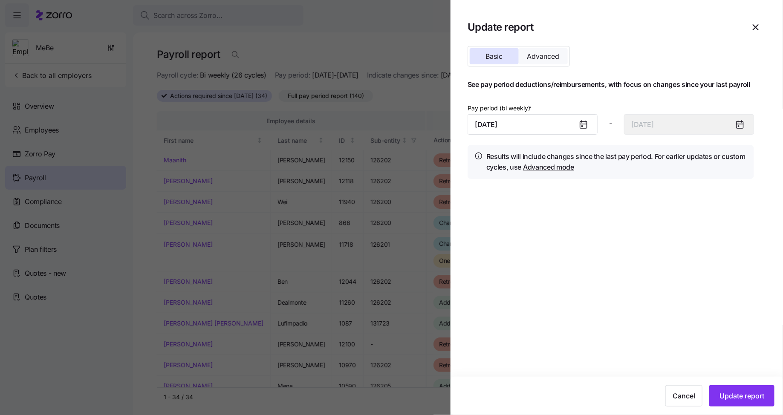
click at [538, 55] on span "Advanced" at bounding box center [544, 56] width 32 height 7
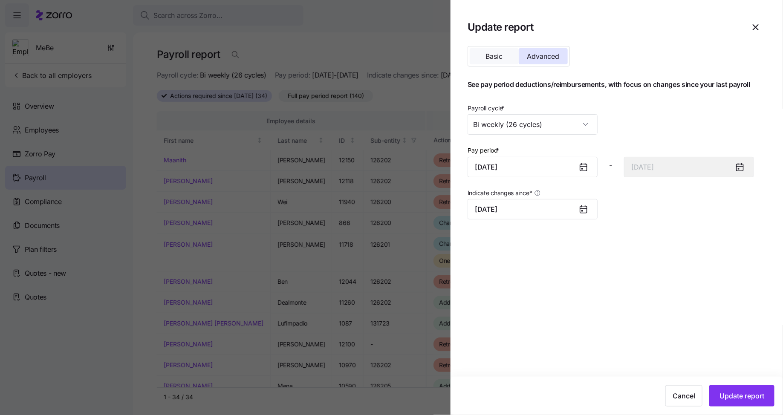
click at [492, 58] on span "Basic" at bounding box center [494, 56] width 17 height 7
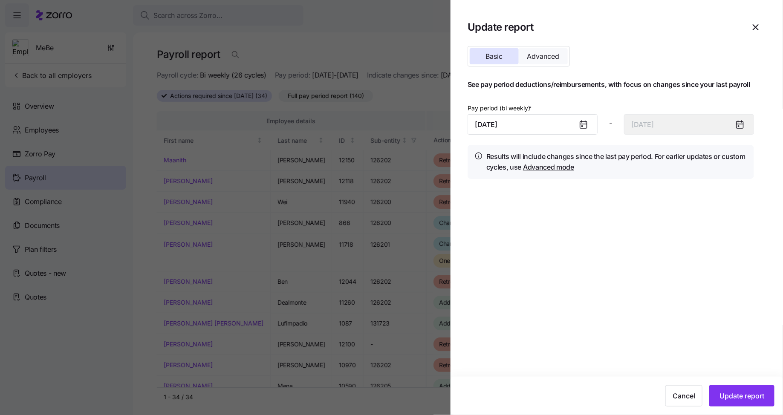
click at [537, 59] on span "Advanced" at bounding box center [544, 56] width 32 height 7
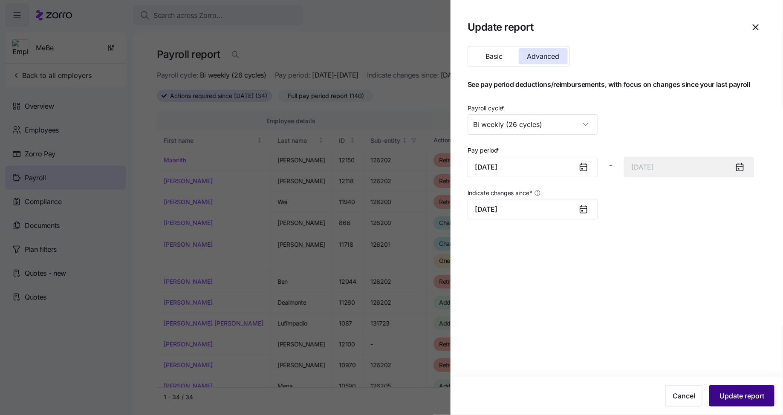
click at [743, 395] on span "Update report" at bounding box center [742, 396] width 45 height 10
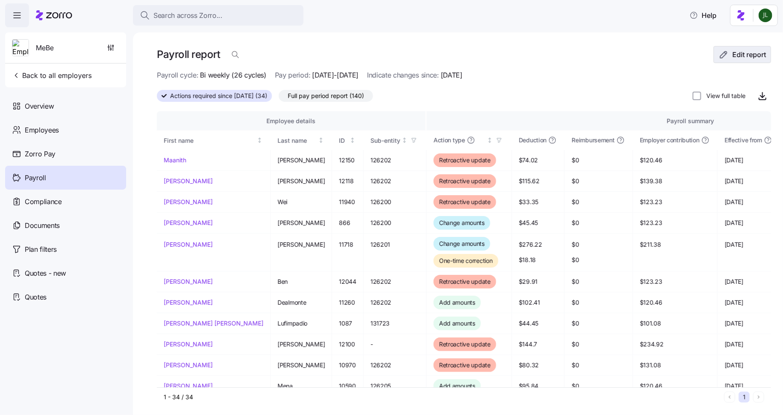
click at [746, 58] on span "Edit report" at bounding box center [750, 54] width 34 height 10
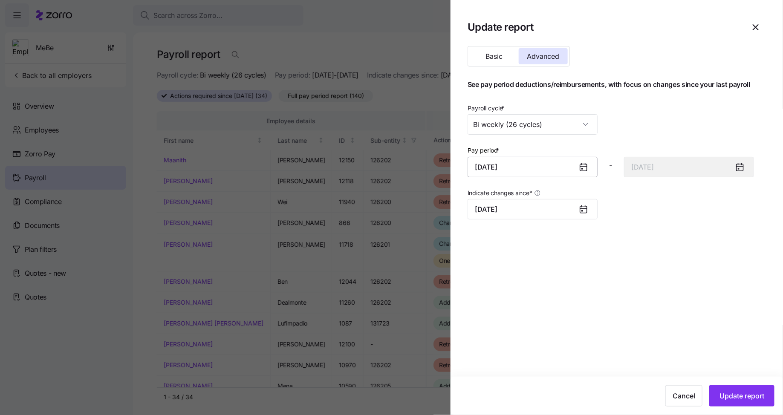
click at [546, 162] on input "August 1, 2025" at bounding box center [533, 167] width 130 height 20
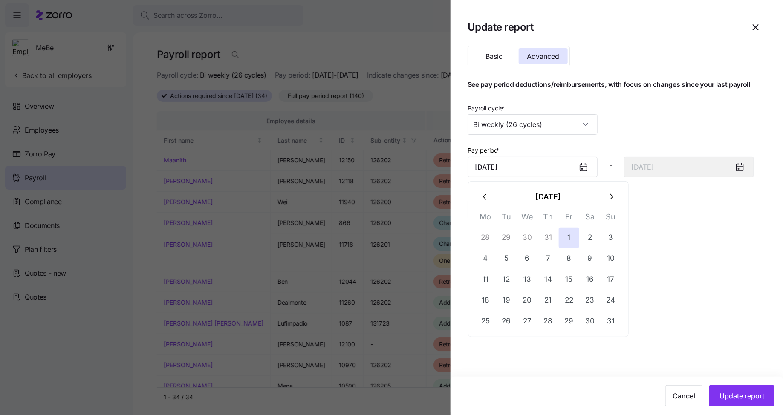
click at [358, 25] on div at bounding box center [391, 207] width 783 height 415
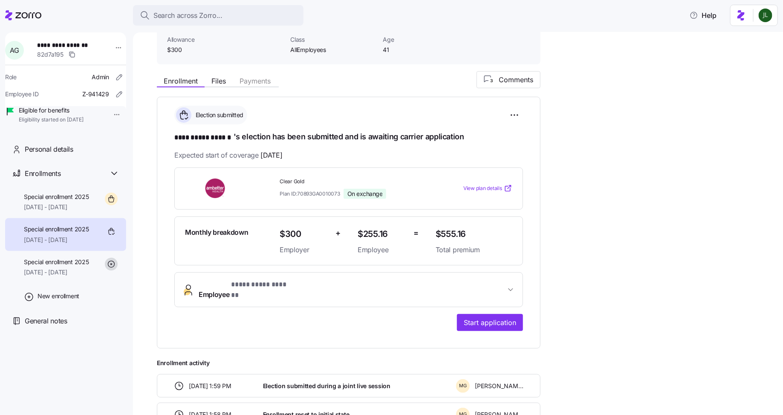
scroll to position [63, 0]
click at [615, 4] on div "Search across Zorro... Help" at bounding box center [391, 15] width 773 height 24
